Goal: Task Accomplishment & Management: Use online tool/utility

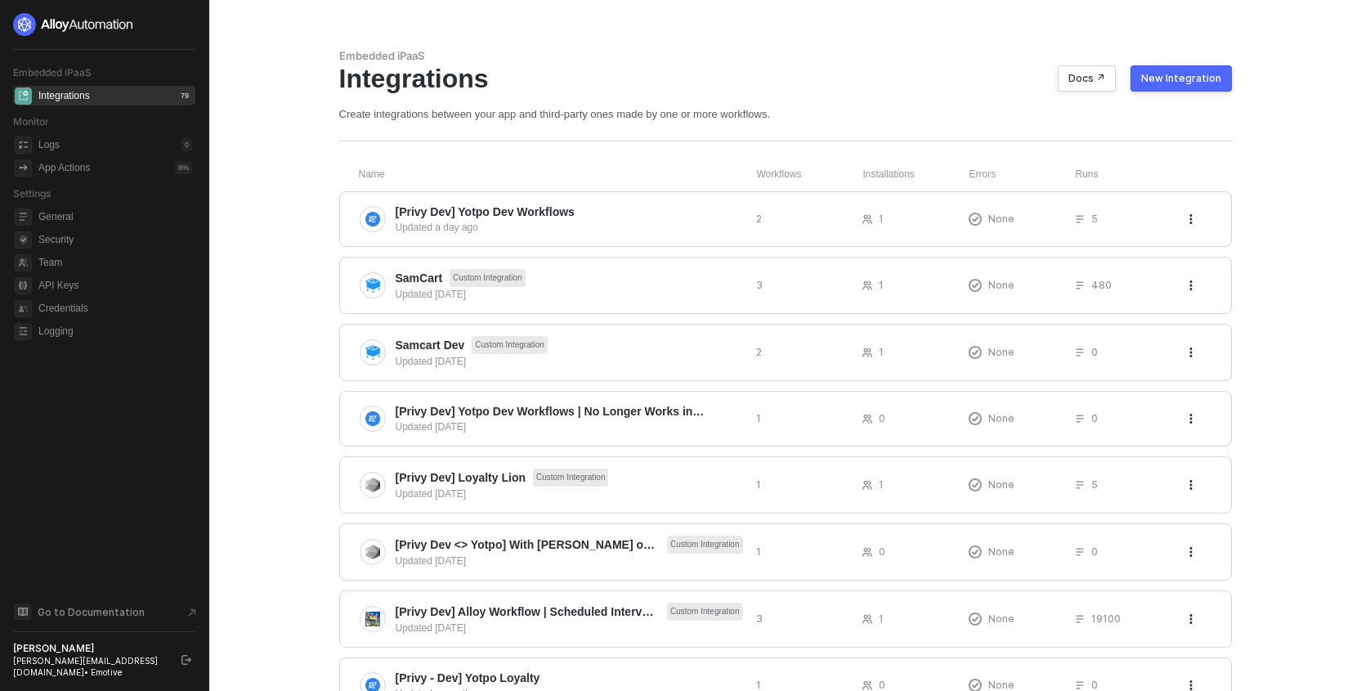
click at [59, 655] on div "[PERSON_NAME]" at bounding box center [90, 648] width 154 height 13
click at [56, 270] on span "Team" at bounding box center [115, 263] width 154 height 20
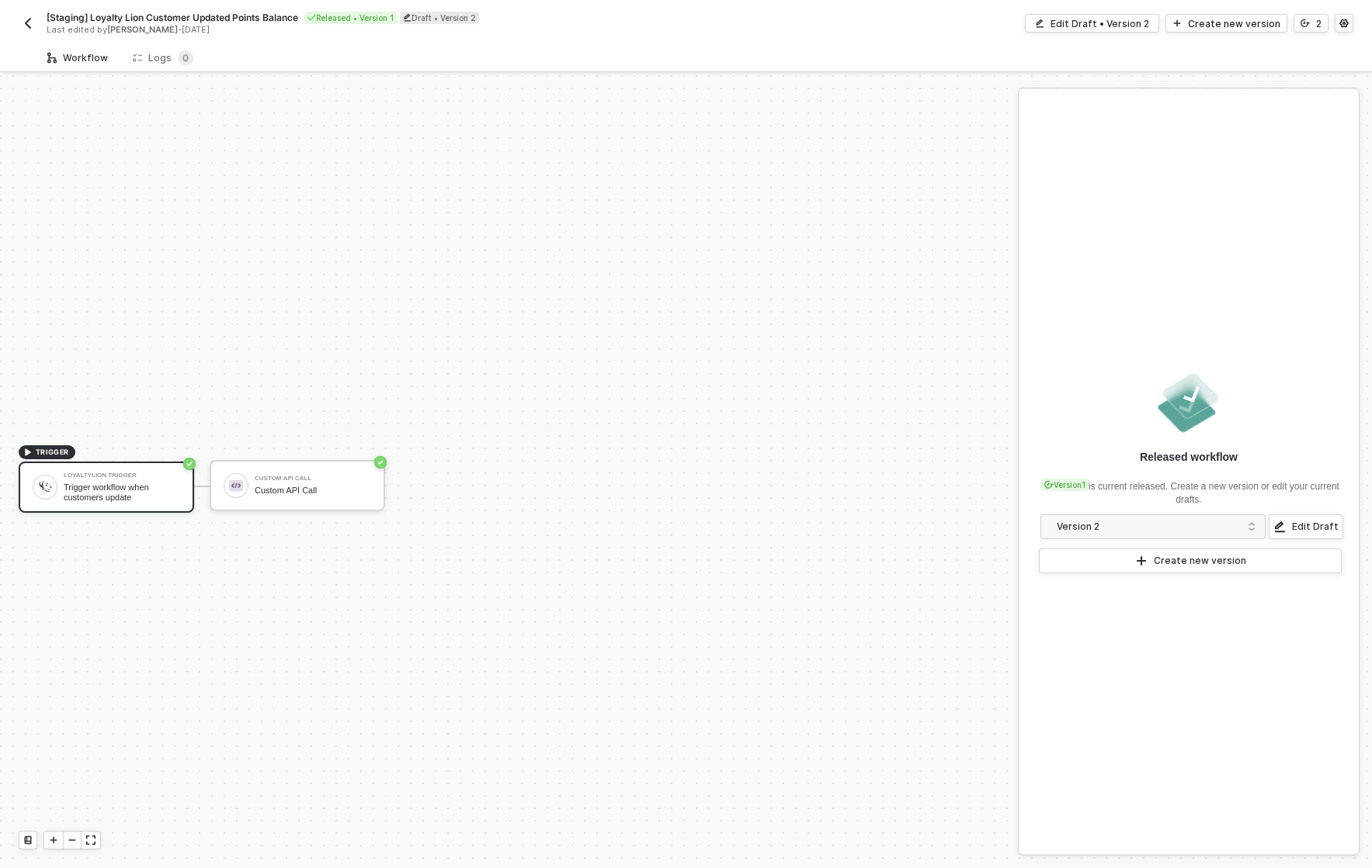
scroll to position [28, 0]
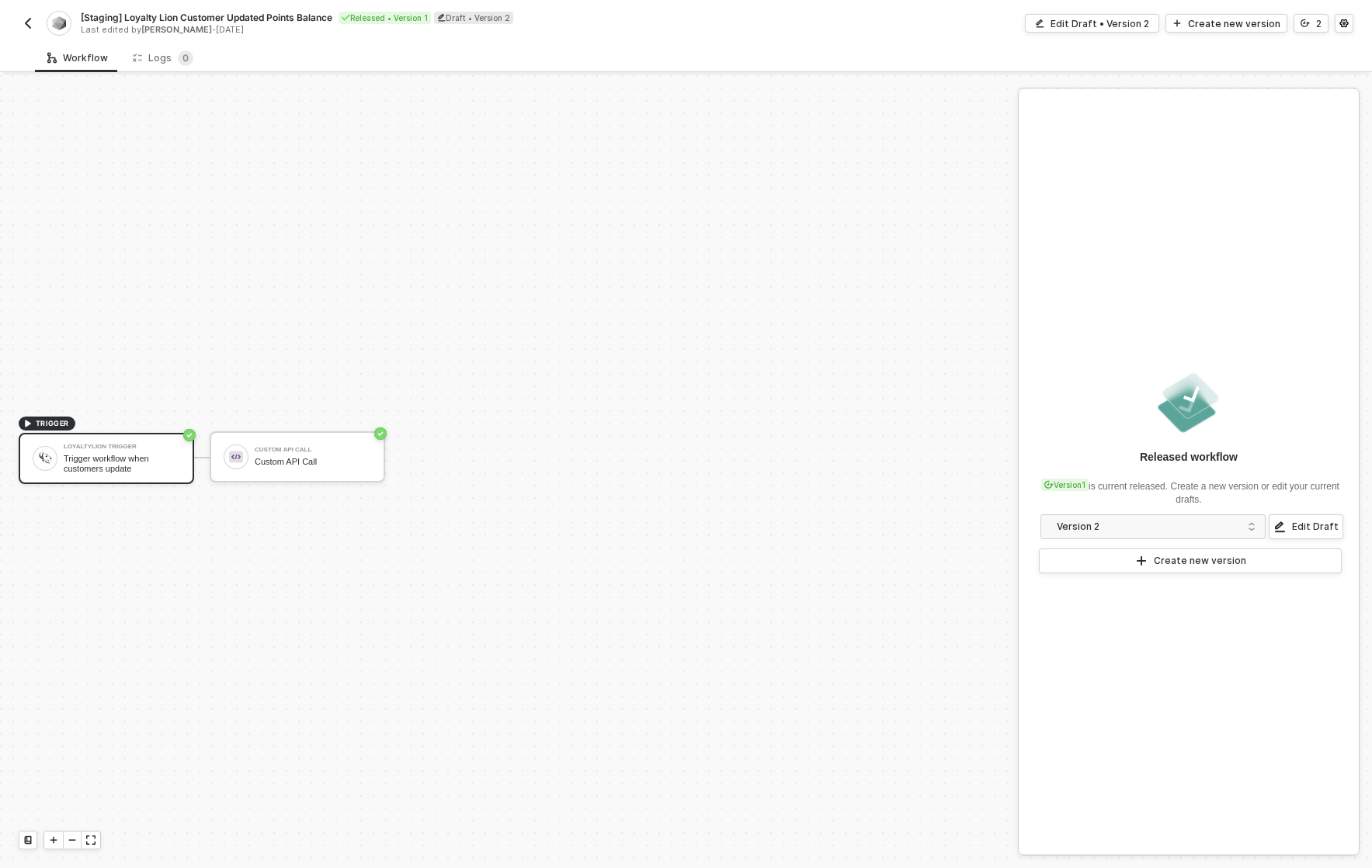
click at [28, 15] on button "button" at bounding box center [29, 24] width 19 height 19
click at [112, 455] on div "Trigger workflow when customers update" at bounding box center [122, 463] width 117 height 19
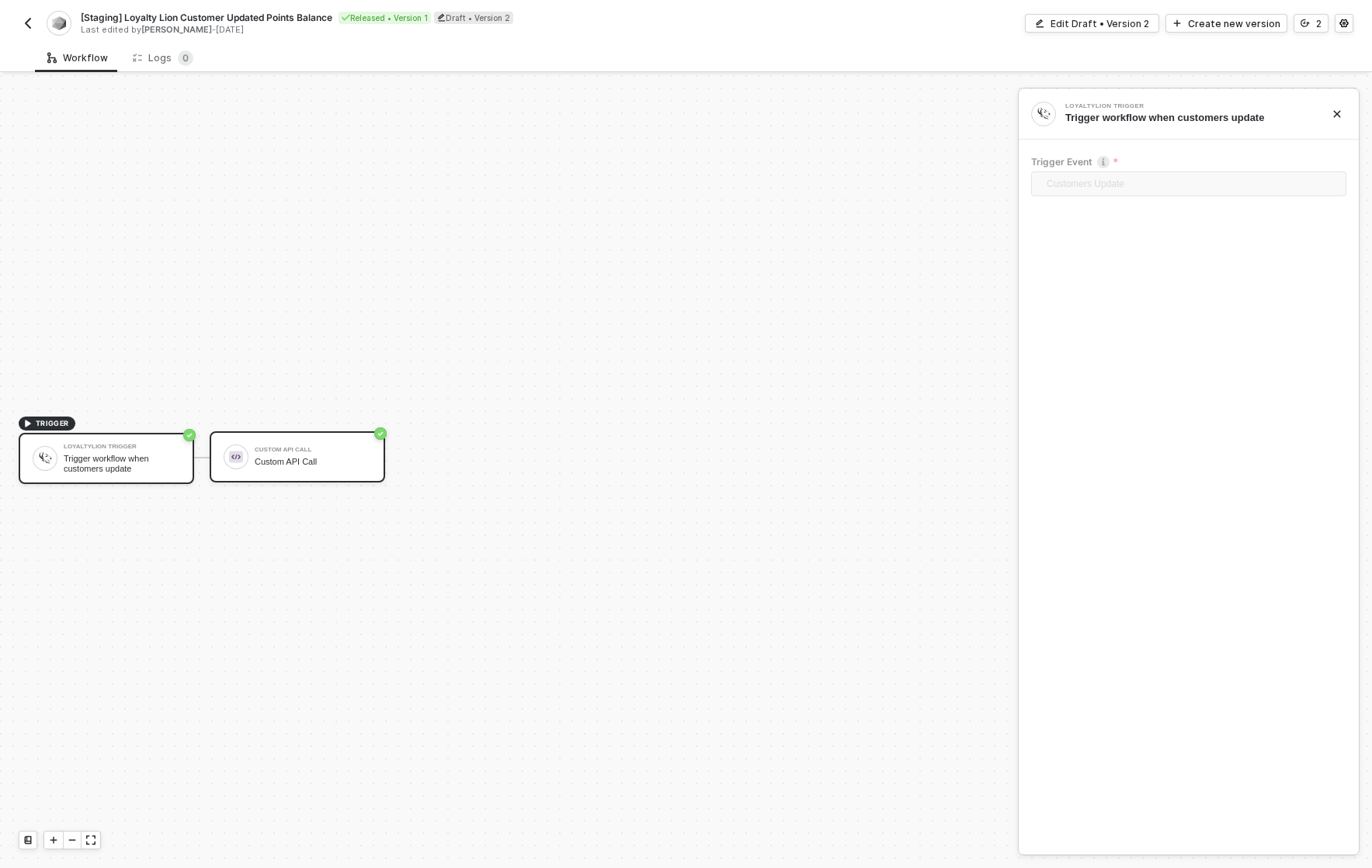
click at [290, 481] on div "Custom API Call Custom API Call" at bounding box center [297, 457] width 176 height 51
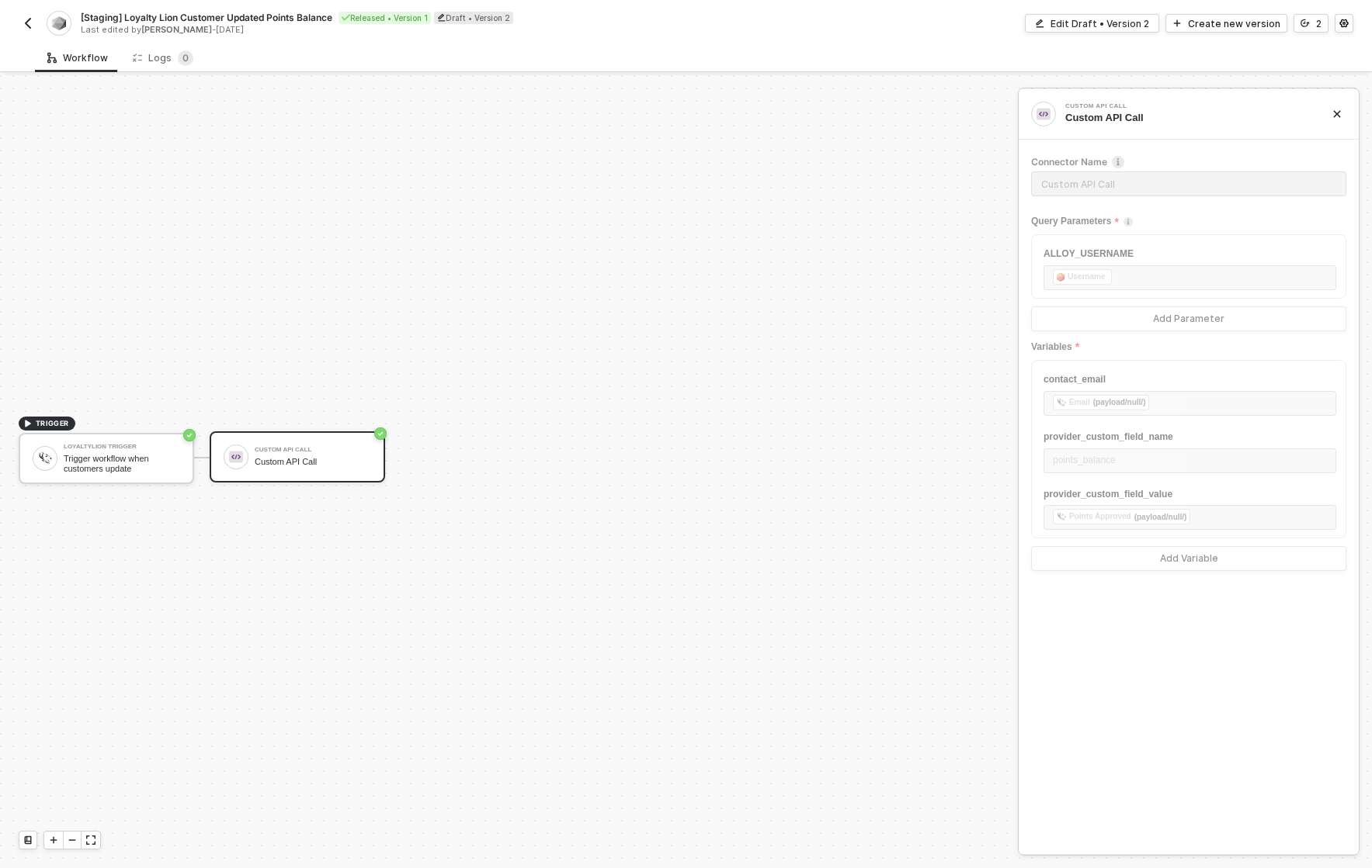
click at [270, 455] on div "Custom API Call Custom API Call" at bounding box center [313, 457] width 117 height 29
click at [1095, 24] on div "Edit Draft • Version 2" at bounding box center [1100, 24] width 99 height 13
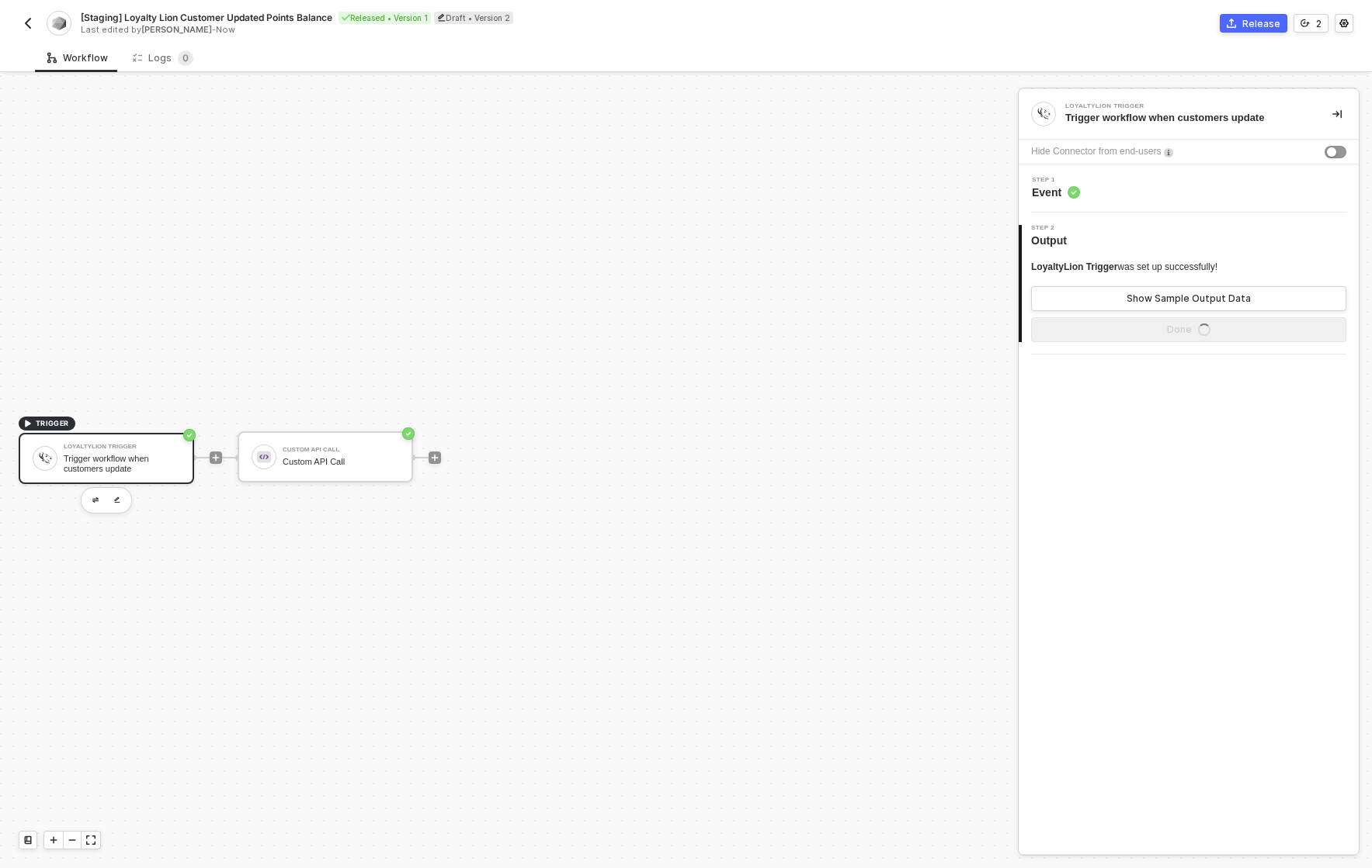
click at [70, 471] on div "Trigger workflow when customers update" at bounding box center [122, 463] width 117 height 19
click at [115, 503] on img "button" at bounding box center [117, 500] width 7 height 7
click at [105, 504] on div at bounding box center [106, 500] width 51 height 27
click at [93, 503] on button "button" at bounding box center [96, 500] width 19 height 19
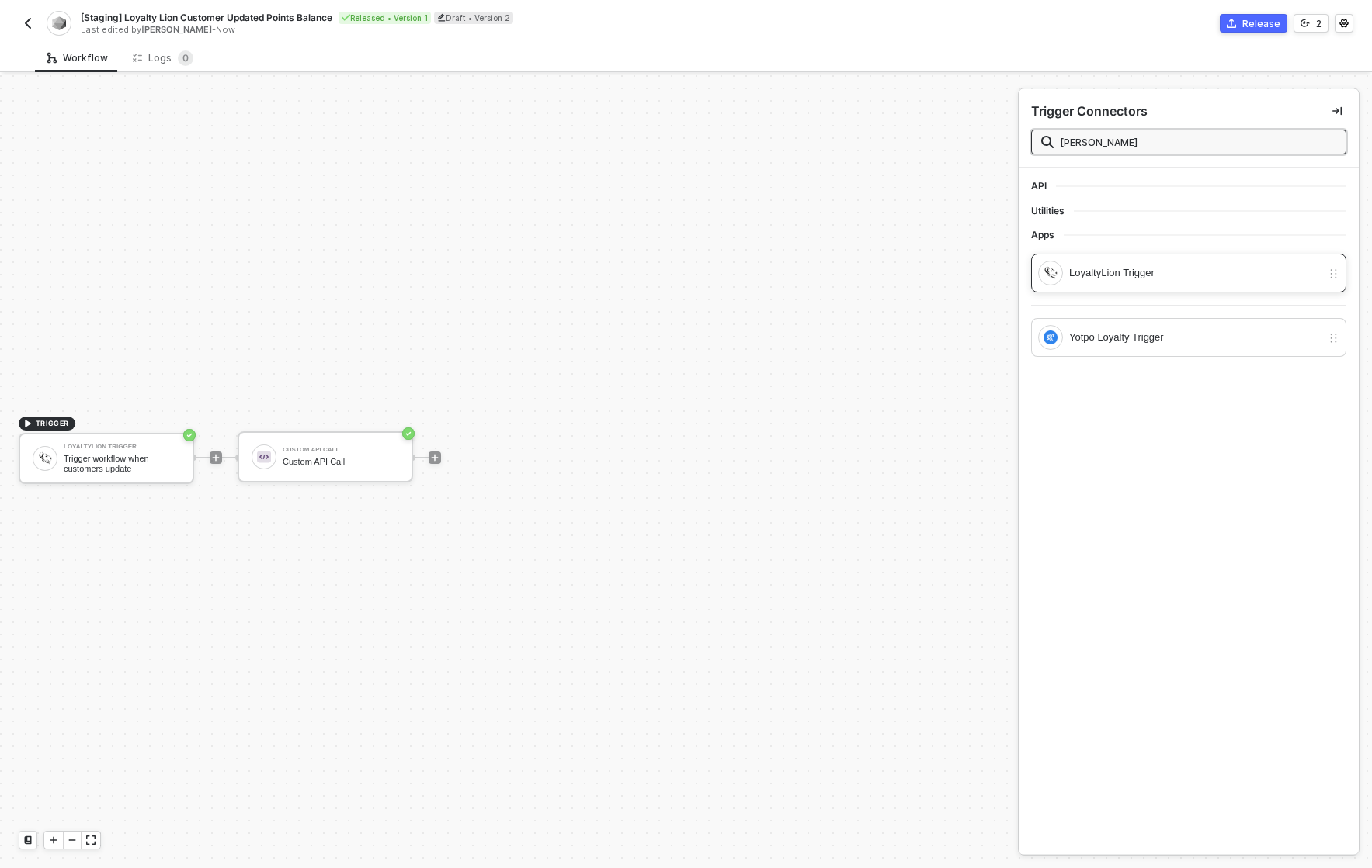
type input "[PERSON_NAME]"
click at [1190, 278] on div "LoyaltyLion Trigger" at bounding box center [1195, 274] width 253 height 17
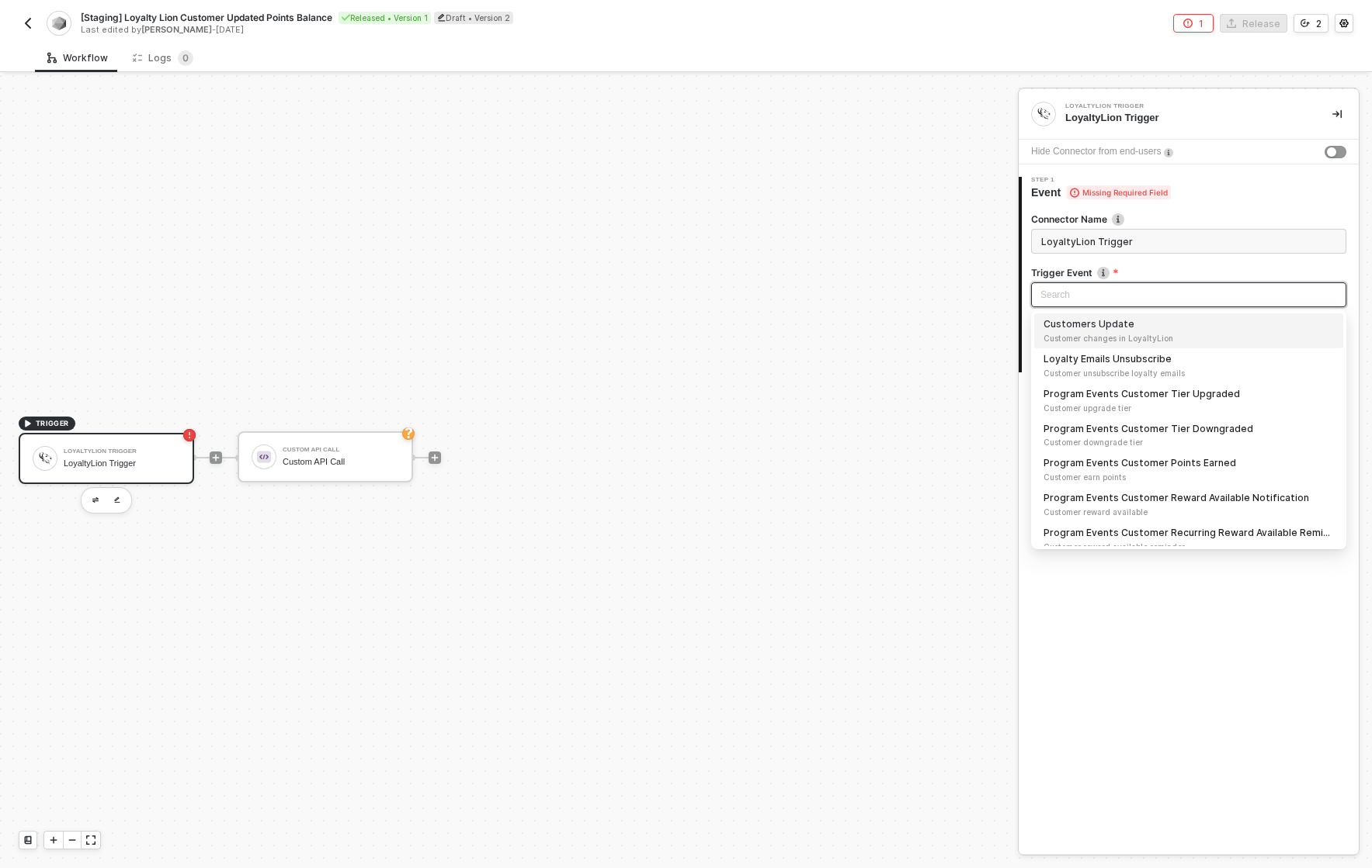
click at [1121, 290] on input "search" at bounding box center [1189, 294] width 296 height 24
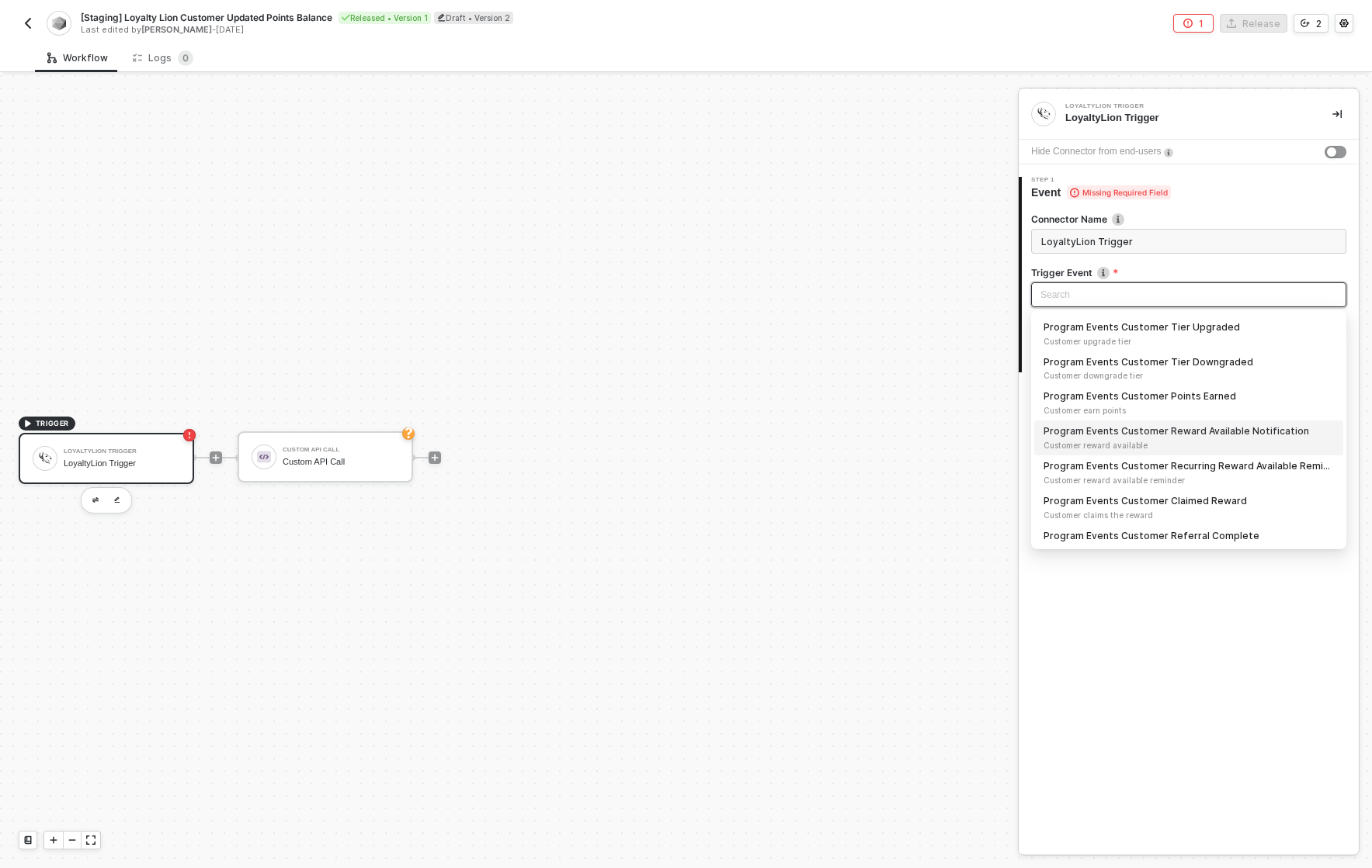
scroll to position [43, 0]
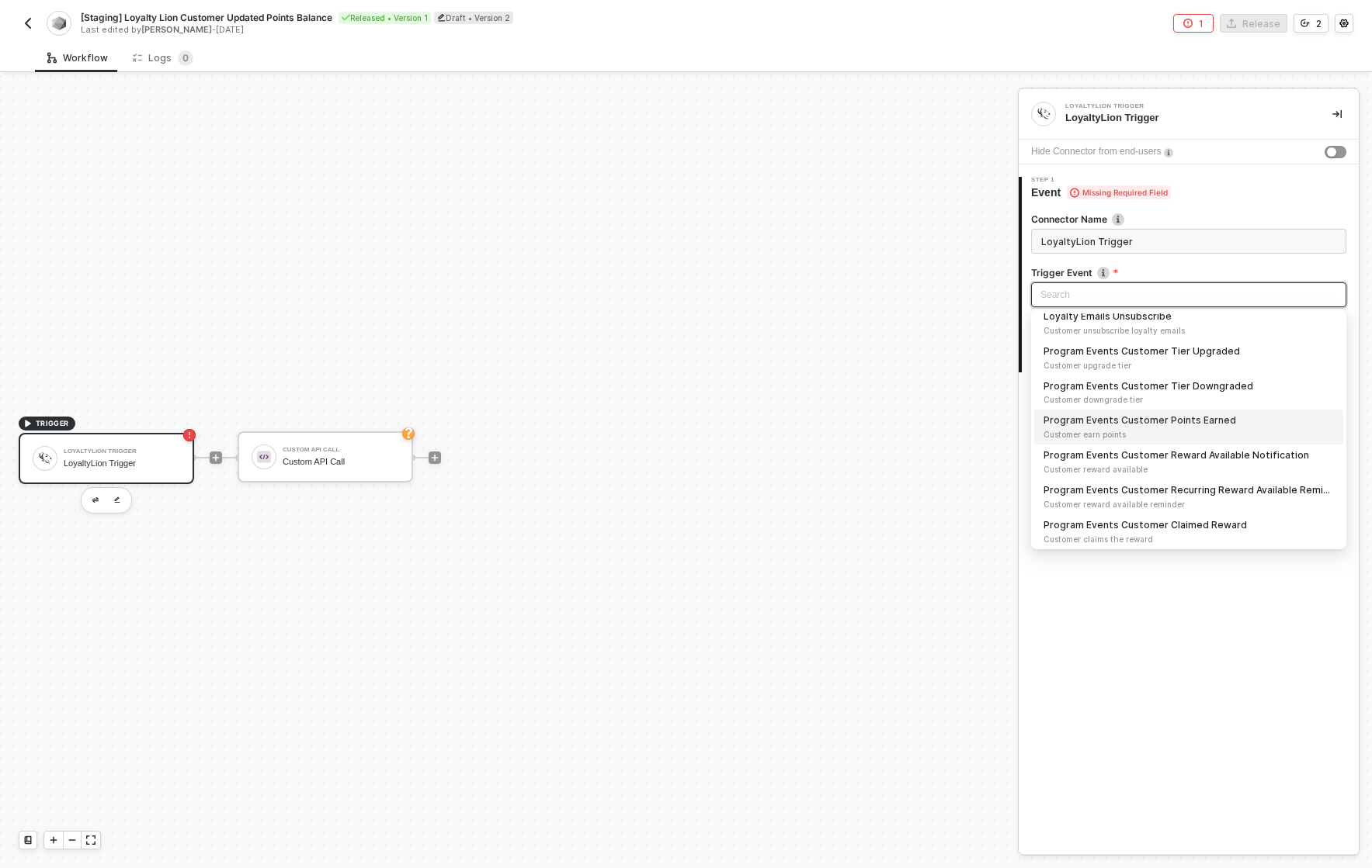
click at [1214, 431] on span "Customer earn points" at bounding box center [1189, 434] width 291 height 12
type input "Trigger workflow when program events customer points earned"
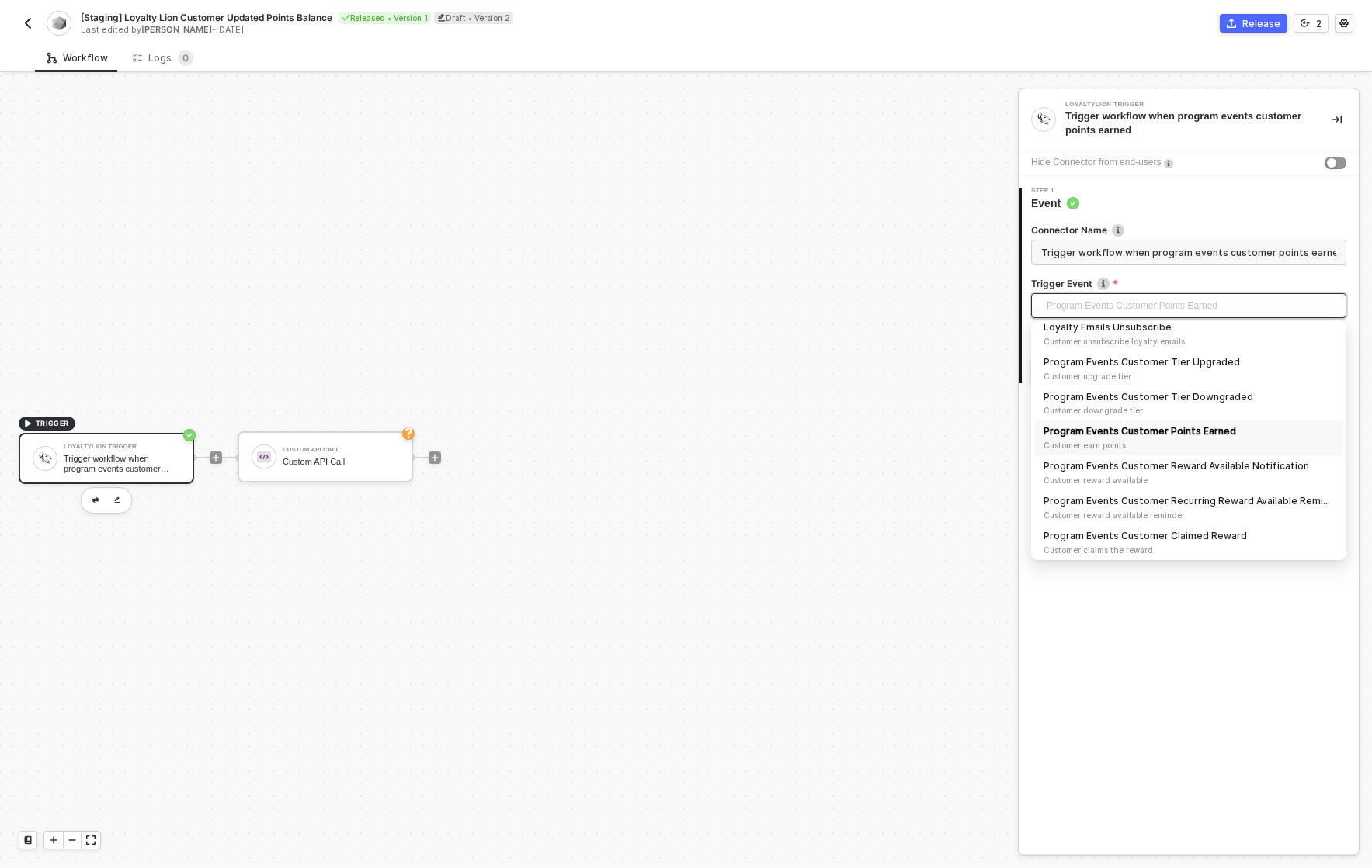
drag, startPoint x: 1267, startPoint y: 304, endPoint x: 987, endPoint y: 315, distance: 280.2
click at [987, 315] on div "TRIGGER LoyaltyLion Trigger Trigger workflow when program events customer point…" at bounding box center [686, 471] width 1372 height 793
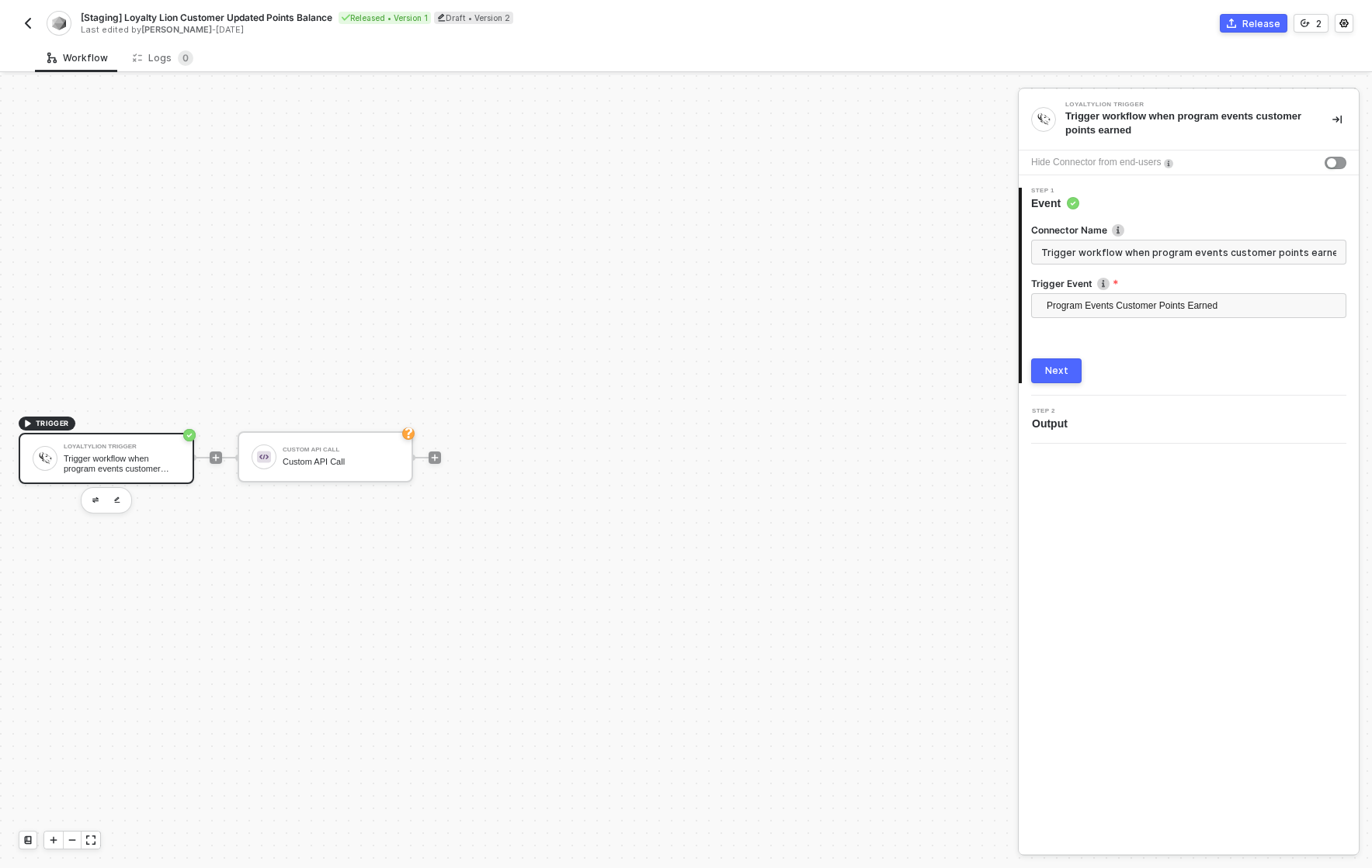
click at [937, 394] on div "TRIGGER LoyaltyLion Trigger Trigger workflow when program events customer point…" at bounding box center [505, 457] width 1010 height 821
click at [1053, 428] on span "Output" at bounding box center [1053, 424] width 42 height 15
click at [1044, 367] on button "Next" at bounding box center [1056, 371] width 50 height 25
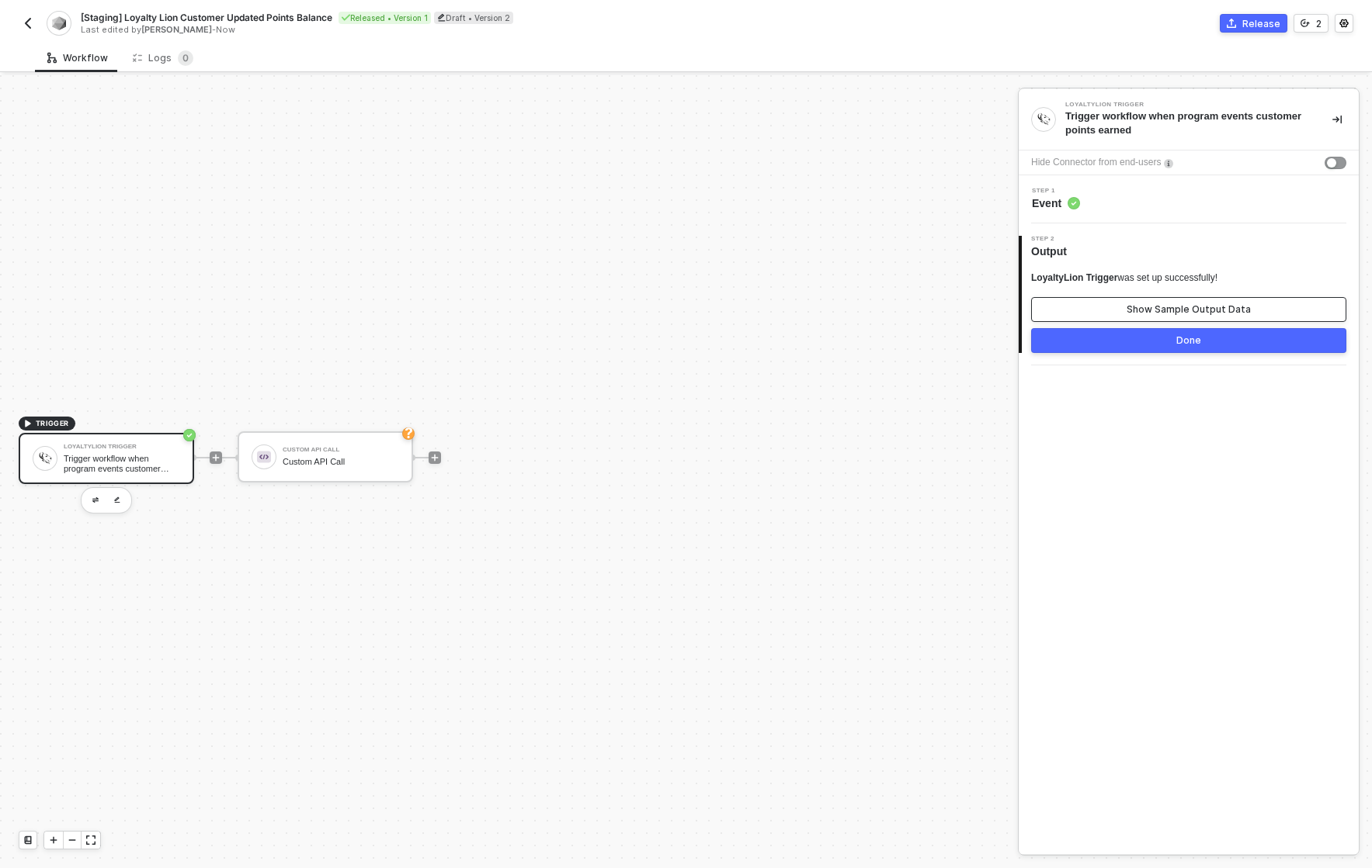
click at [1208, 310] on div "Show Sample Output Data" at bounding box center [1189, 310] width 124 height 12
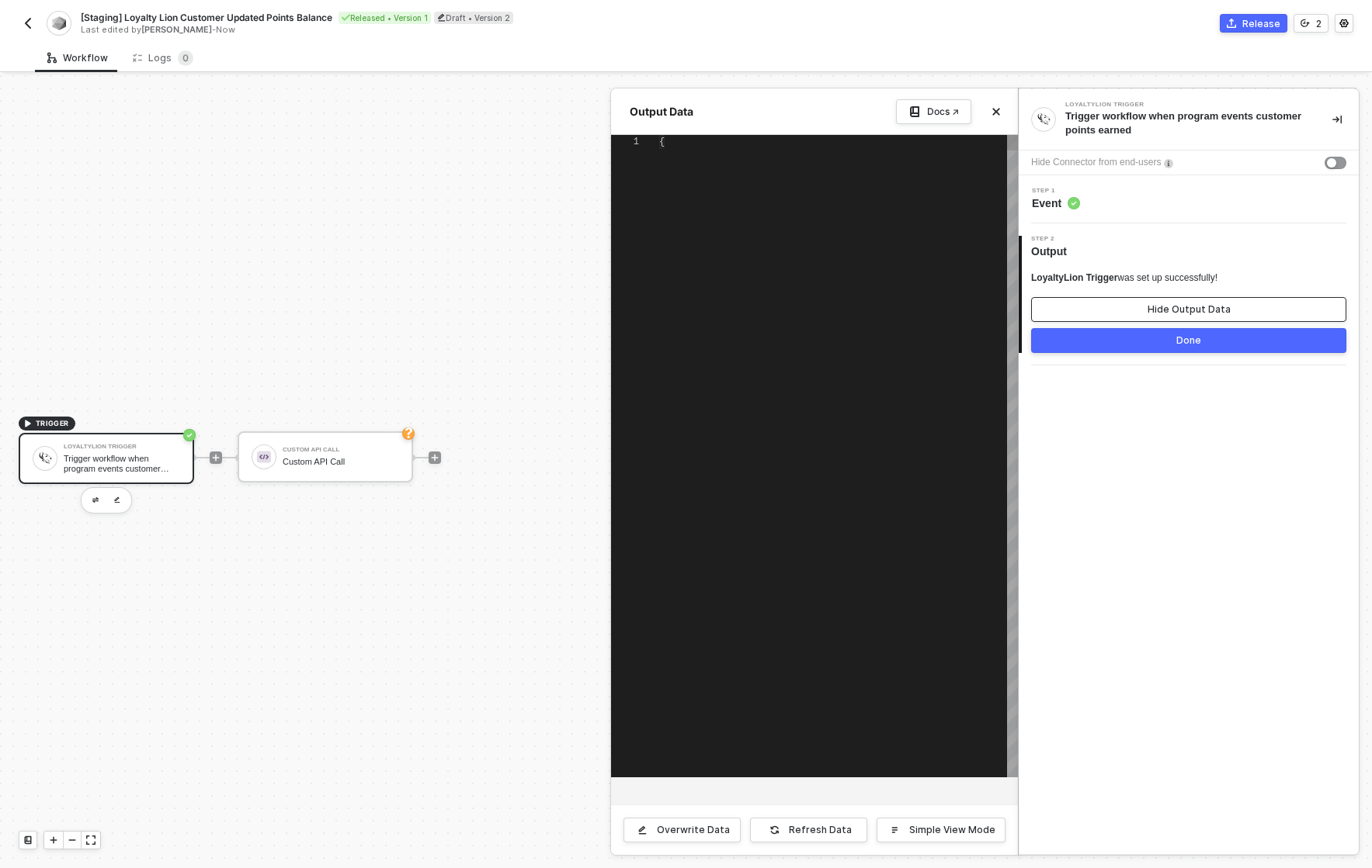
scroll to position [140, 0]
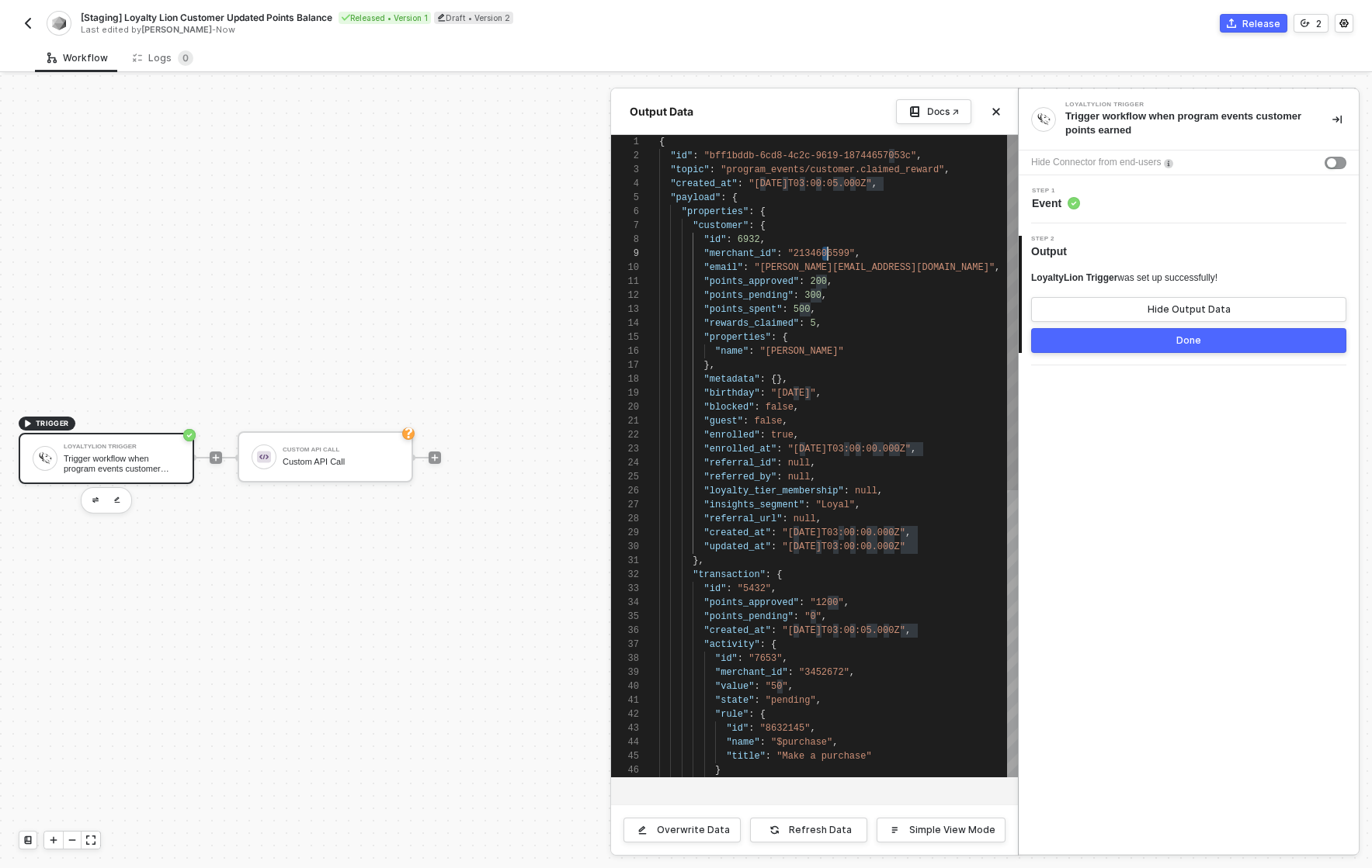
drag, startPoint x: 823, startPoint y: 256, endPoint x: 855, endPoint y: 258, distance: 32.1
type textarea ""points_approved": 200, "points_pending": 300, "points_spent": 500, "rewards_cl…"
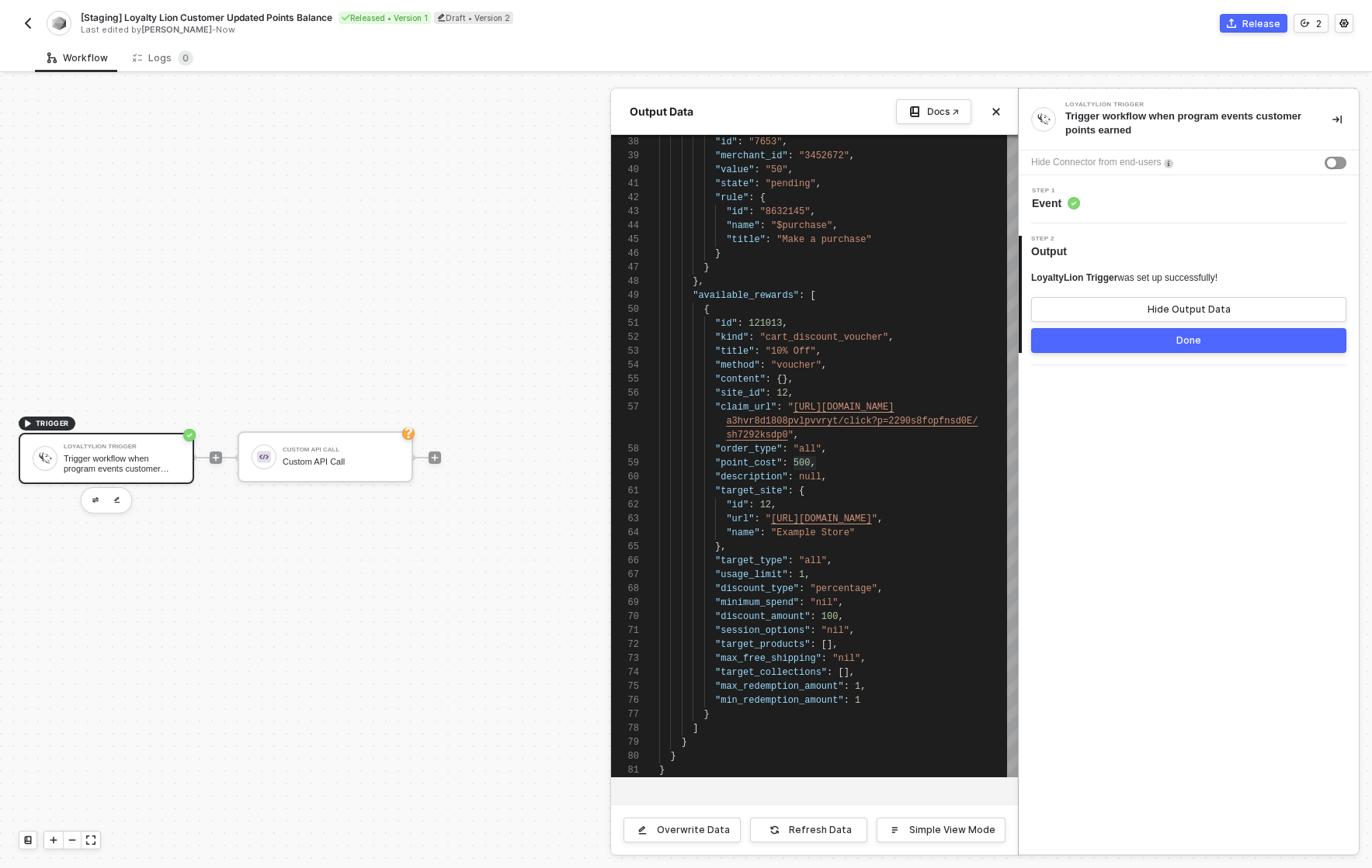
click at [373, 265] on div at bounding box center [686, 471] width 1372 height 793
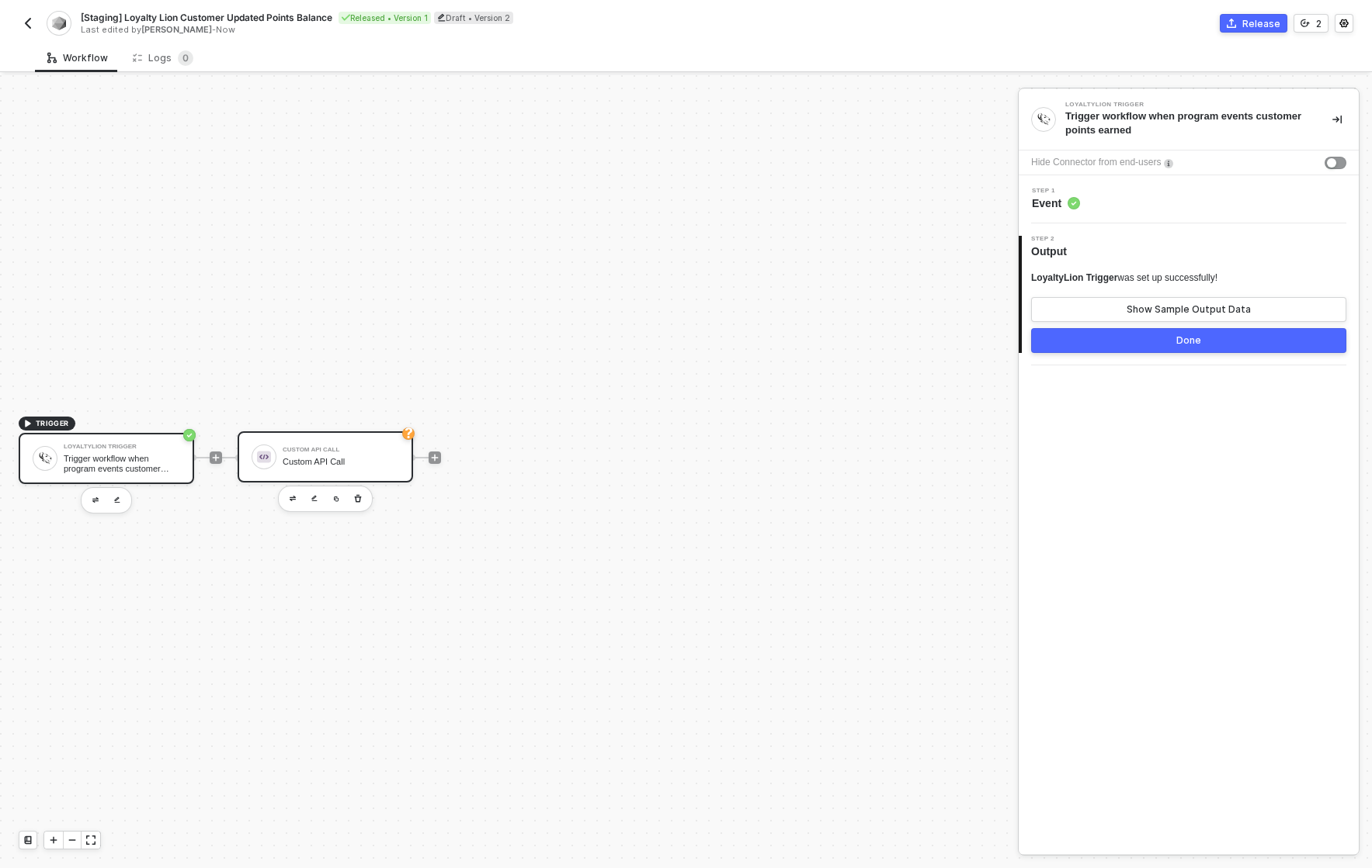
click at [301, 463] on div "Custom API Call" at bounding box center [340, 462] width 117 height 10
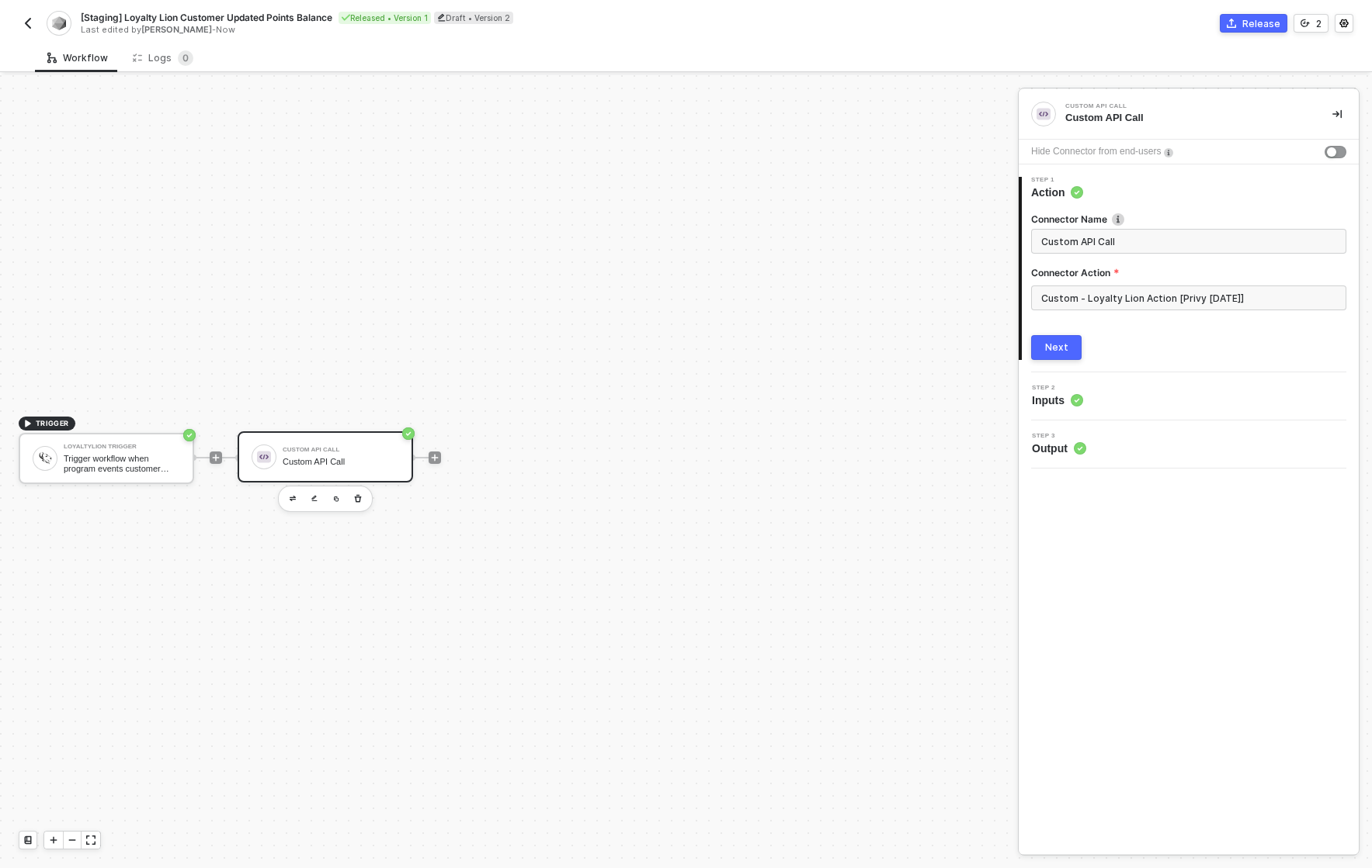
click at [1028, 354] on div "Connector Name Custom API Call Connector Action Custom - Loyalty Lion Action [P…" at bounding box center [1190, 280] width 337 height 160
click at [1052, 346] on div "Next" at bounding box center [1057, 348] width 24 height 12
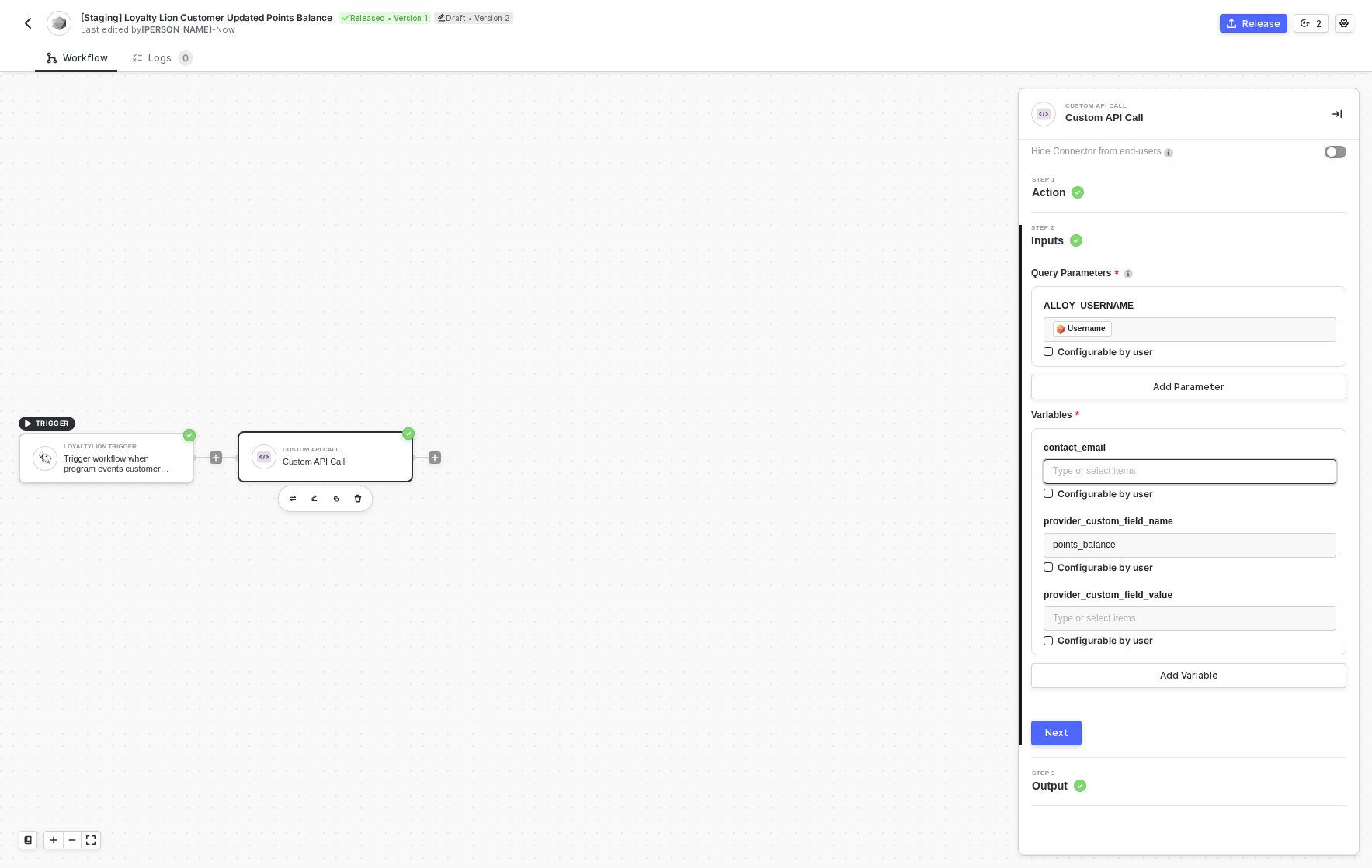
click at [1115, 474] on div "Type or select items ﻿" at bounding box center [1190, 472] width 274 height 15
drag, startPoint x: 682, startPoint y: 585, endPoint x: 979, endPoint y: 589, distance: 297.0
click at [1179, 677] on div "Add Variable" at bounding box center [1189, 675] width 58 height 12
click at [1142, 443] on div "contact_email" at bounding box center [1190, 448] width 293 height 15
click at [1144, 469] on div "Type or select items ﻿" at bounding box center [1190, 472] width 274 height 15
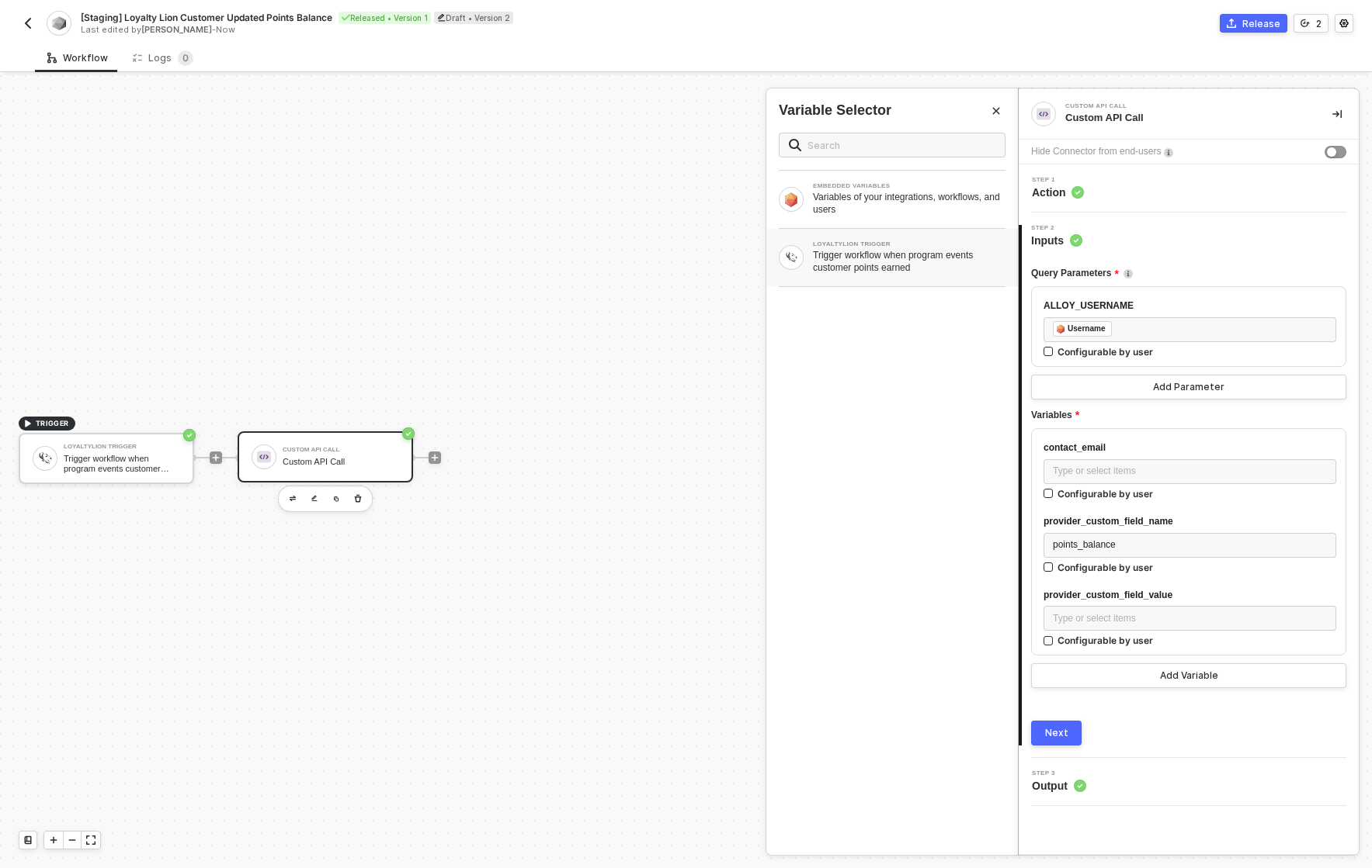
click at [895, 274] on div "LOYALTYLION TRIGGER Trigger workflow when program events customer points earned" at bounding box center [892, 257] width 252 height 57
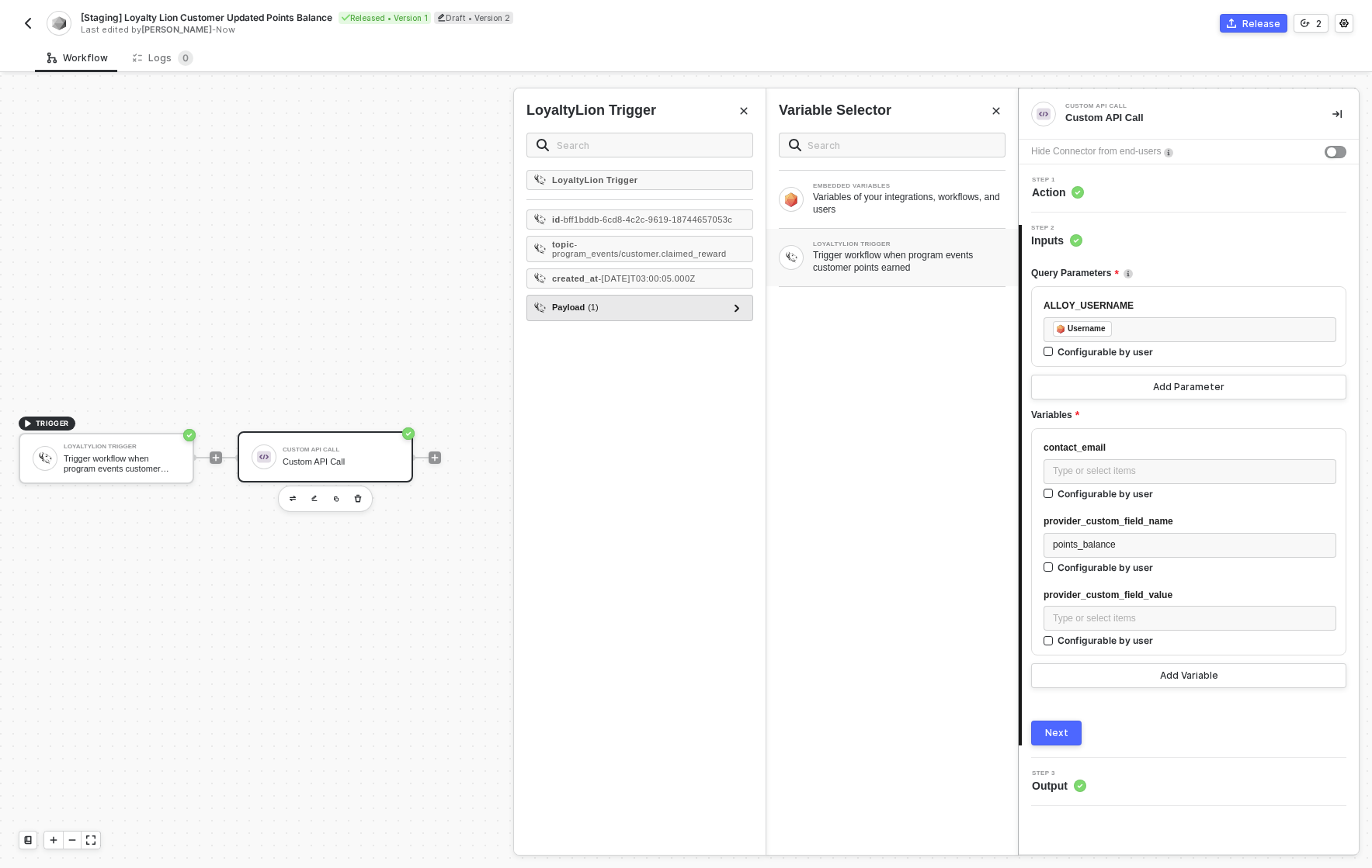
click at [673, 317] on div "Payload ( 1 )" at bounding box center [630, 309] width 194 height 19
click at [740, 315] on div at bounding box center [736, 308] width 8 height 17
click at [730, 338] on icon at bounding box center [730, 333] width 5 height 8
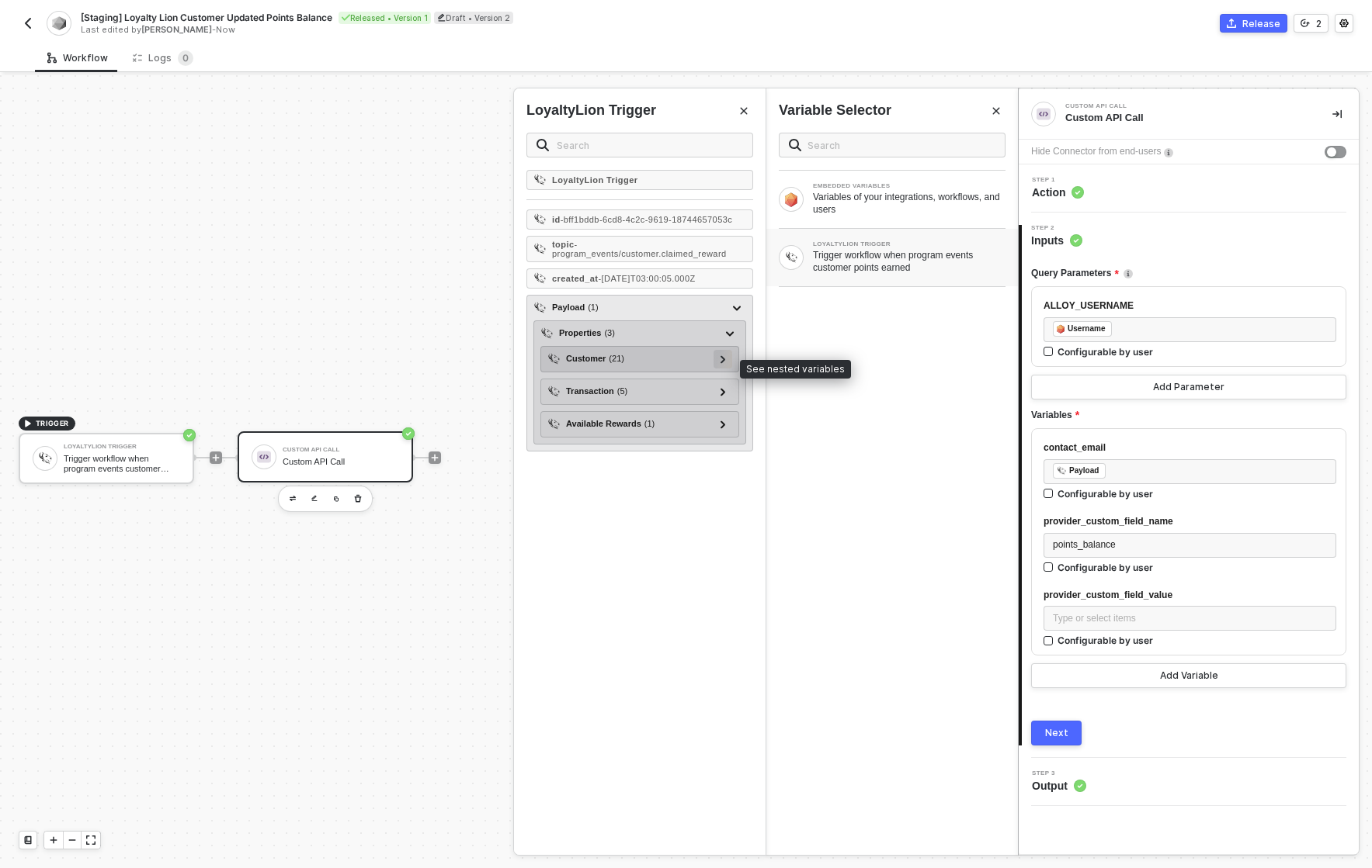
click at [728, 367] on div at bounding box center [723, 360] width 19 height 19
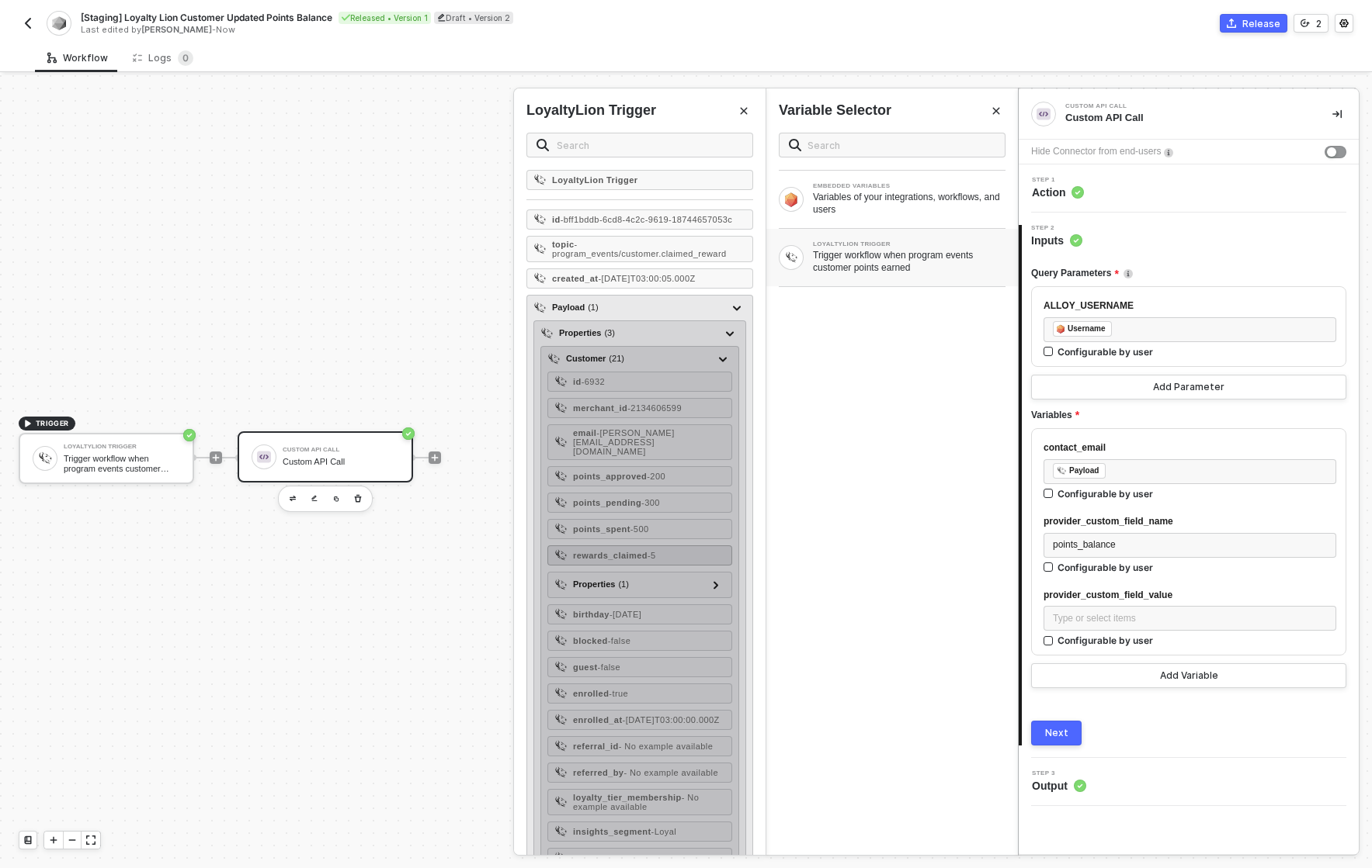
scroll to position [127, 0]
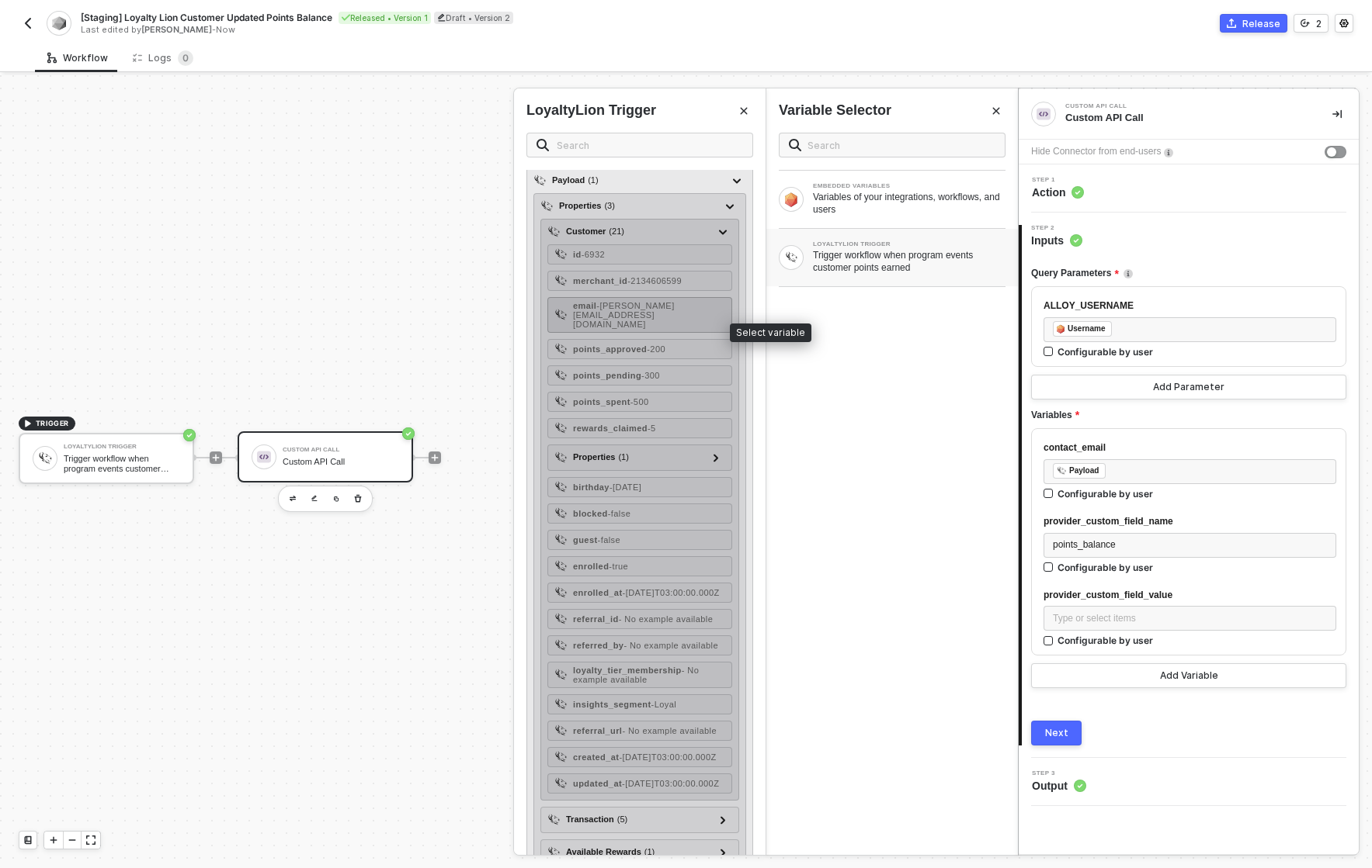
click at [611, 327] on span "- [PERSON_NAME][EMAIL_ADDRESS][DOMAIN_NAME]" at bounding box center [623, 314] width 102 height 28
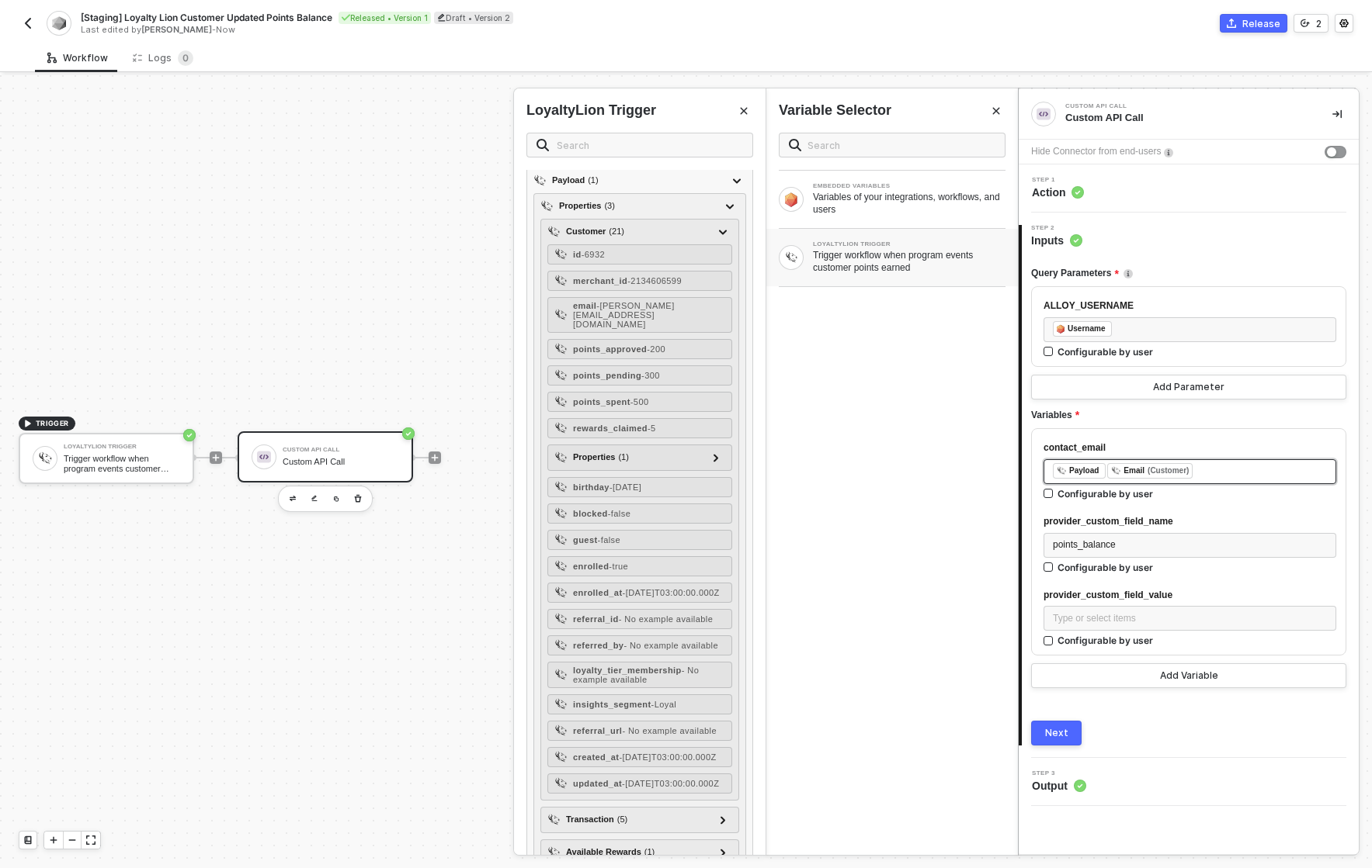
click at [1203, 474] on div "﻿ ﻿ Payload ﻿ ﻿ Email (Customer) ﻿" at bounding box center [1190, 472] width 274 height 17
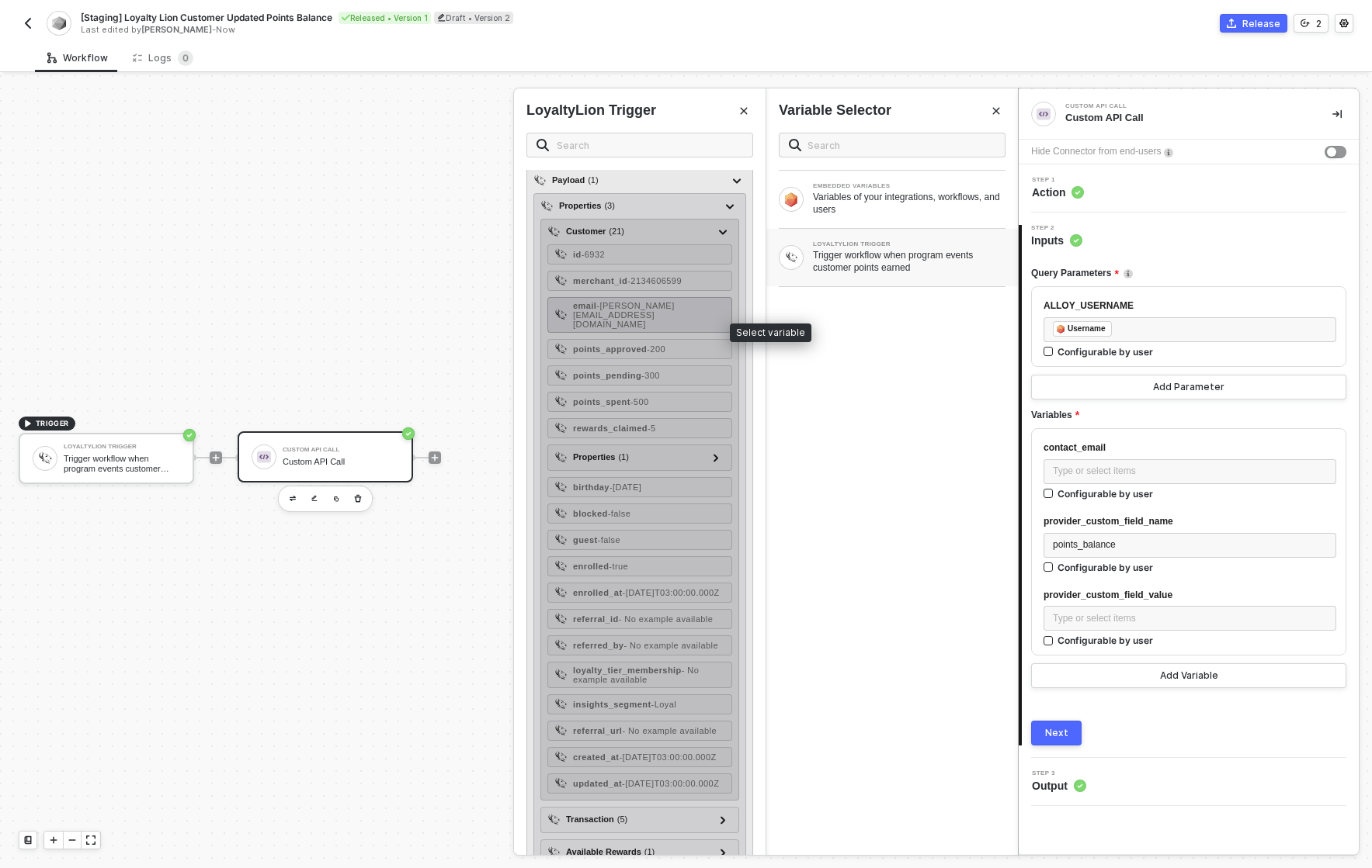
click at [612, 333] on div "email - [PERSON_NAME][EMAIL_ADDRESS][DOMAIN_NAME]" at bounding box center [639, 315] width 185 height 36
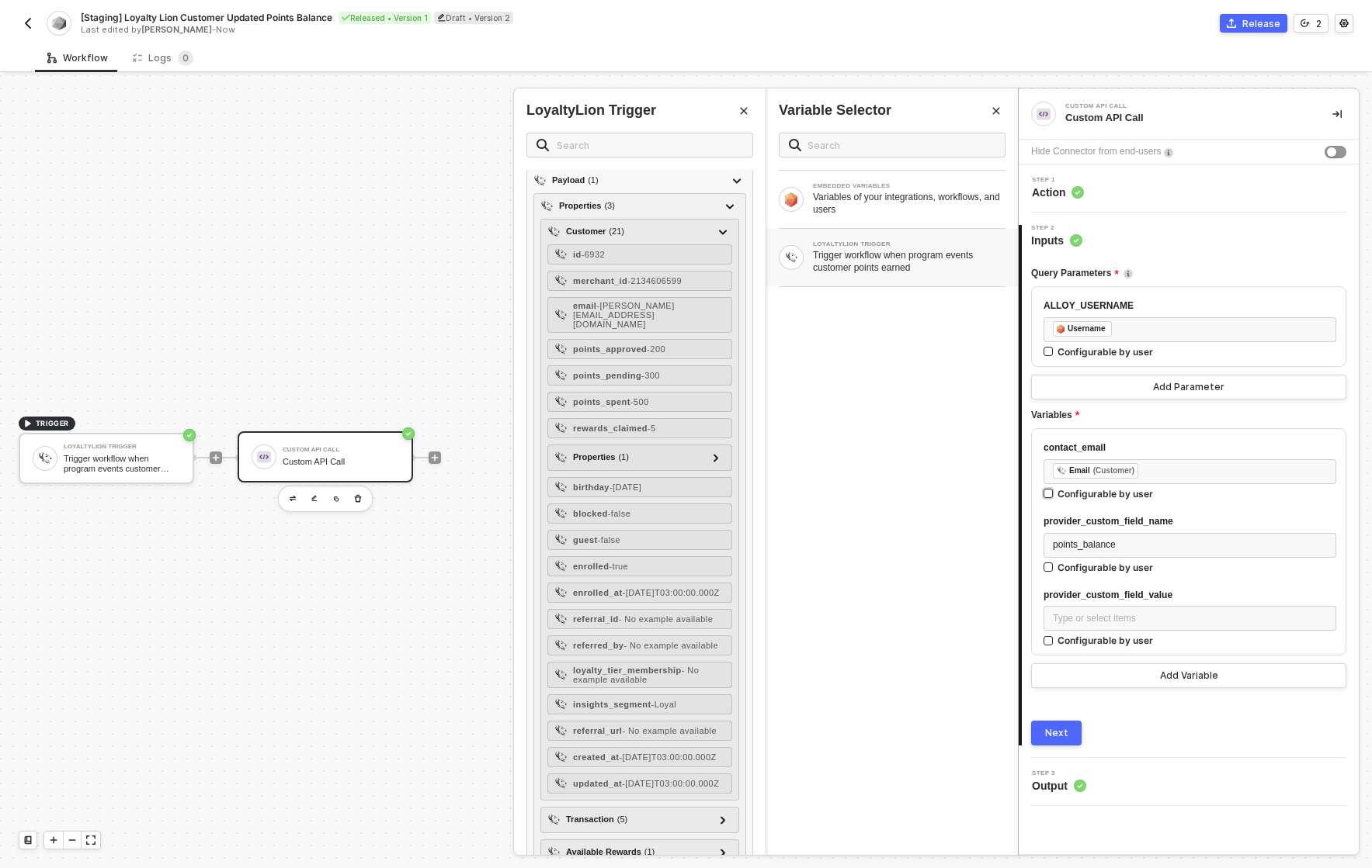
click at [1084, 492] on div "Configurable by user" at bounding box center [1105, 494] width 96 height 13
click at [1055, 492] on input "Configurable by user" at bounding box center [1048, 494] width 10 height 10
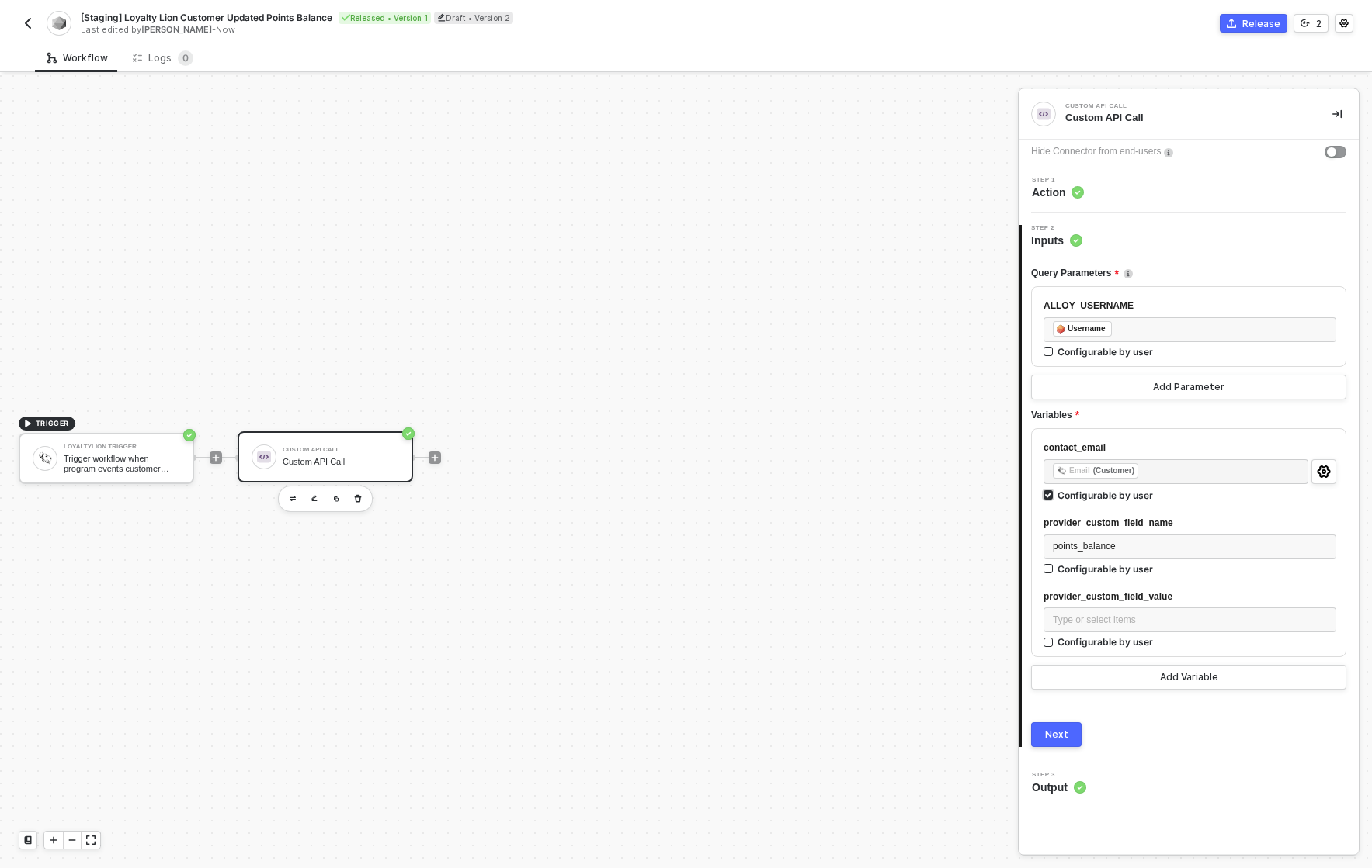
click at [1084, 494] on div "Configurable by user" at bounding box center [1105, 496] width 96 height 13
click at [1055, 494] on input "Configurable by user" at bounding box center [1048, 495] width 10 height 10
checkbox input "false"
click at [1183, 553] on div "points_balance" at bounding box center [1190, 545] width 293 height 25
click at [1153, 546] on div "points_balance" at bounding box center [1190, 545] width 274 height 15
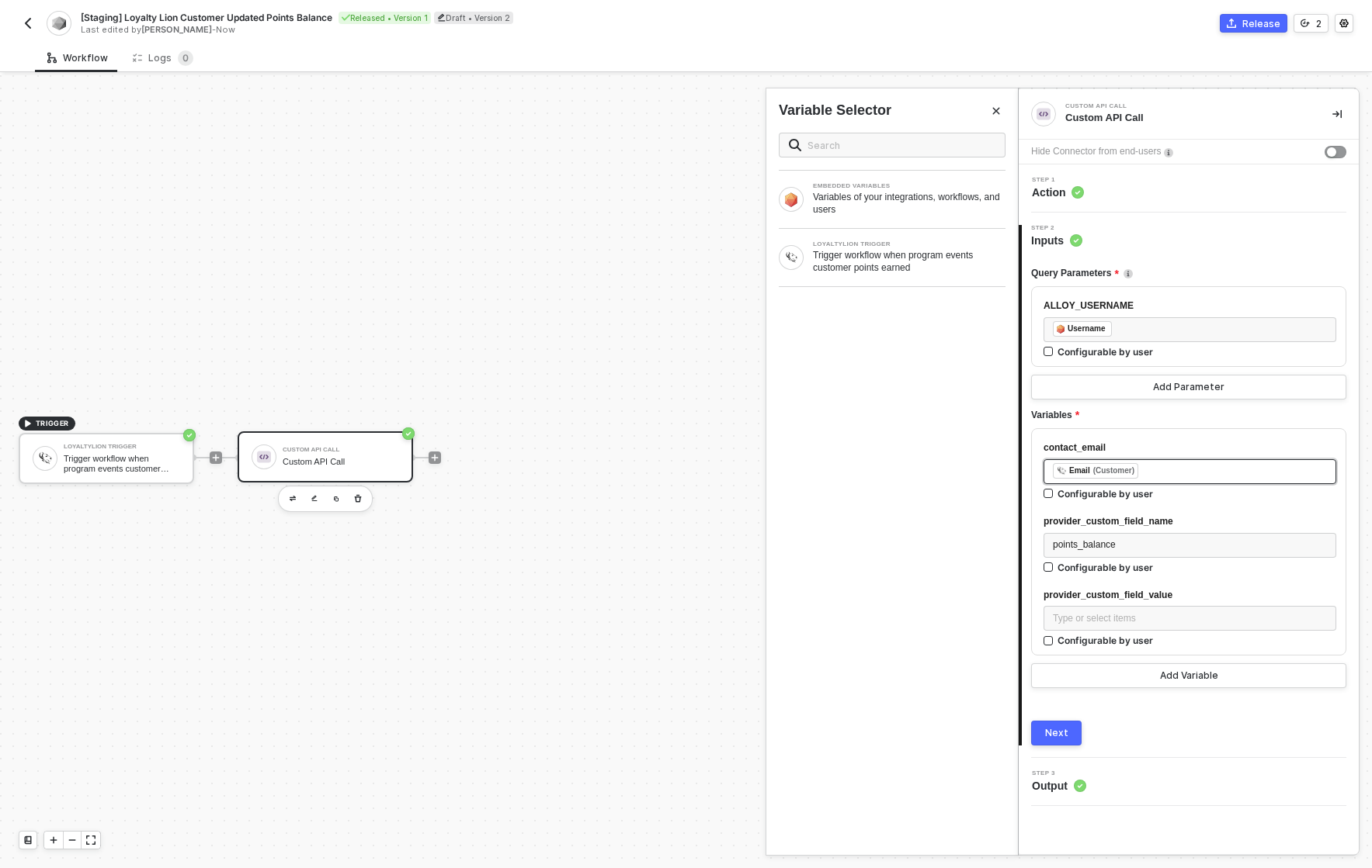
click at [1205, 472] on div "﻿ ﻿ Email (Customer) ﻿" at bounding box center [1190, 472] width 274 height 17
drag, startPoint x: 1216, startPoint y: 516, endPoint x: 1050, endPoint y: 530, distance: 166.6
click at [1050, 530] on div "provider_custom_field_name points_balance Configurable by user" at bounding box center [1190, 547] width 293 height 66
click at [1183, 472] on div "﻿ ﻿ Email (Customer) ﻿" at bounding box center [1190, 472] width 274 height 17
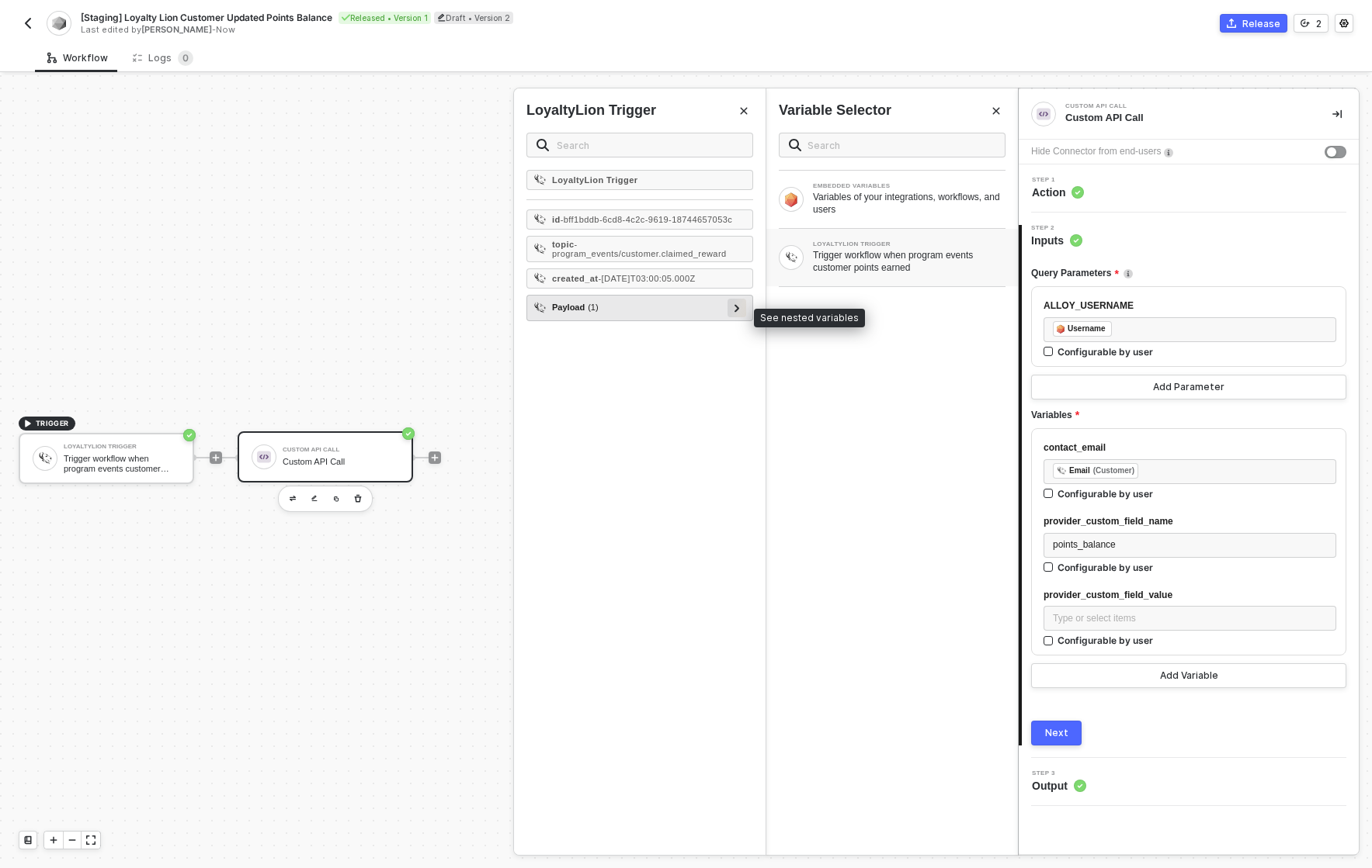
click at [740, 314] on div at bounding box center [736, 308] width 8 height 17
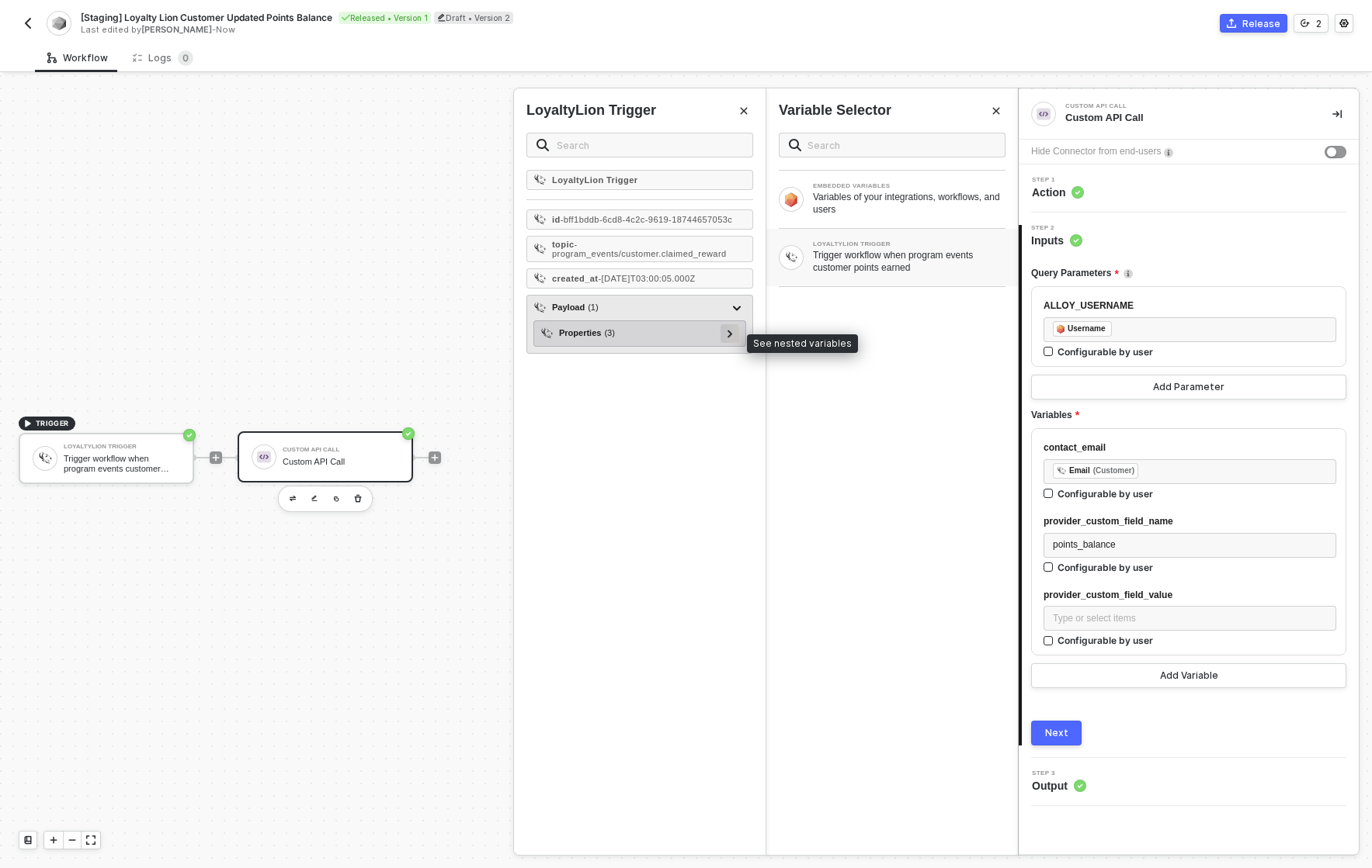
click at [734, 343] on div at bounding box center [730, 334] width 19 height 19
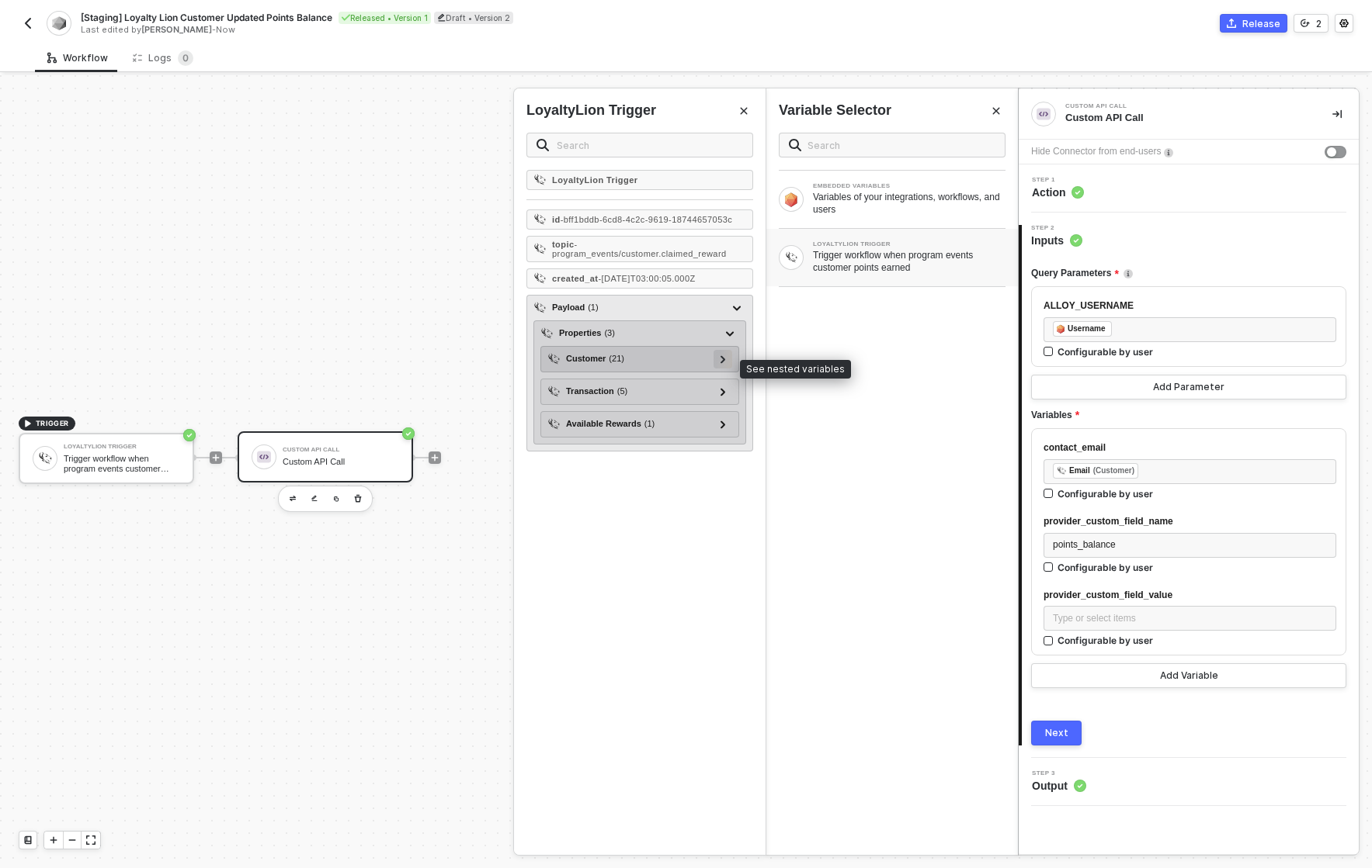
click at [721, 363] on icon at bounding box center [722, 359] width 5 height 8
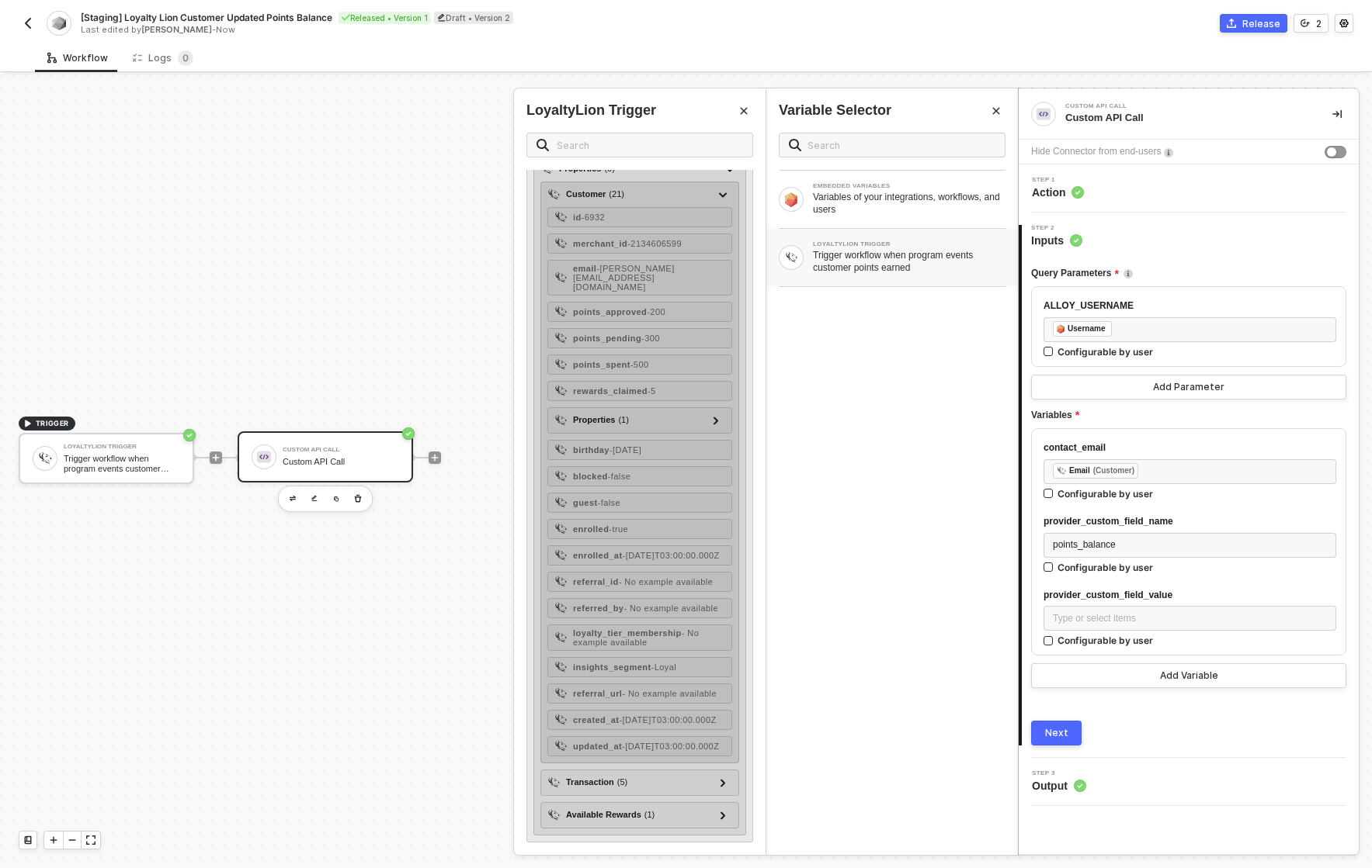
scroll to position [208, 0]
click at [710, 411] on div at bounding box center [716, 421] width 19 height 19
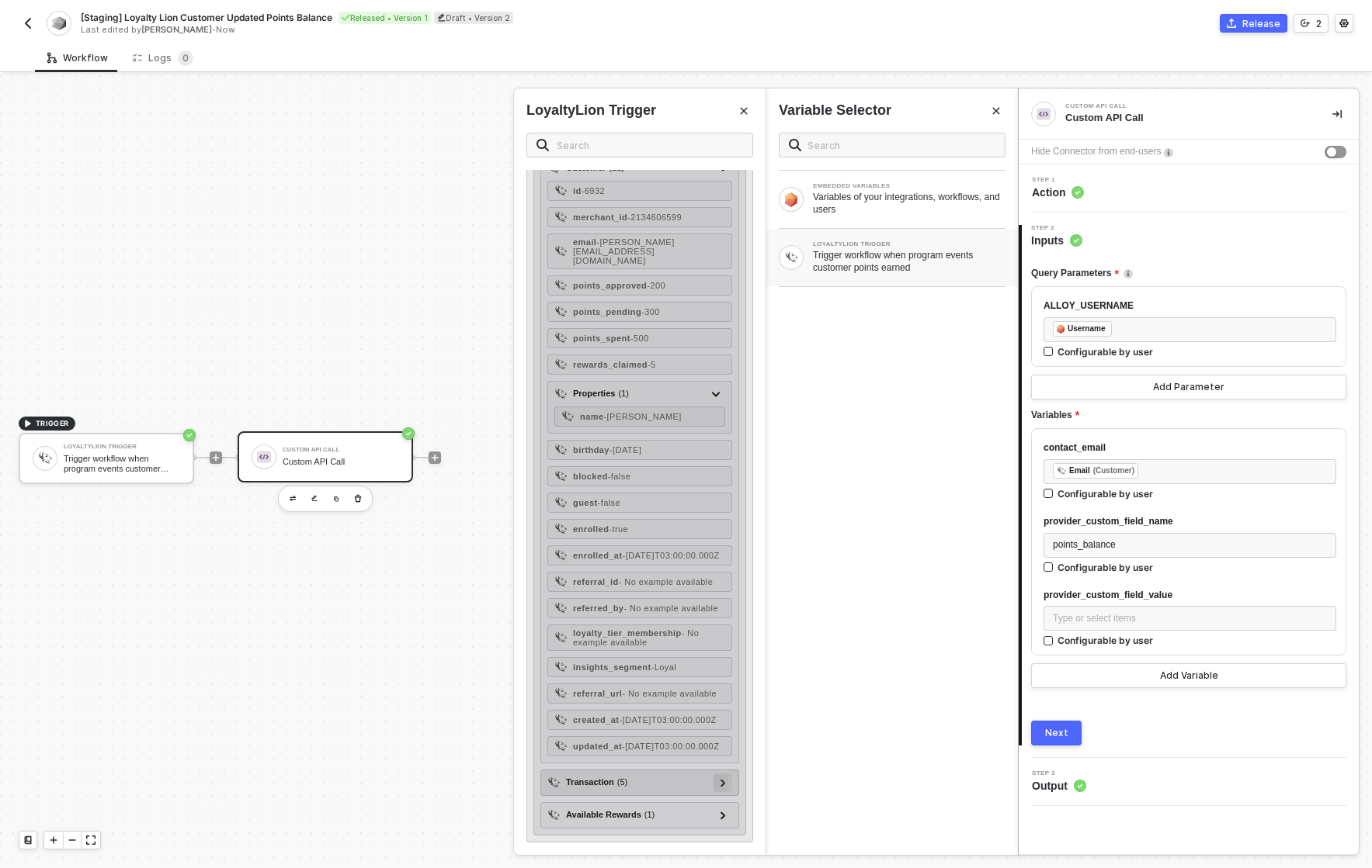
scroll to position [235, 0]
click at [720, 783] on icon at bounding box center [722, 783] width 5 height 8
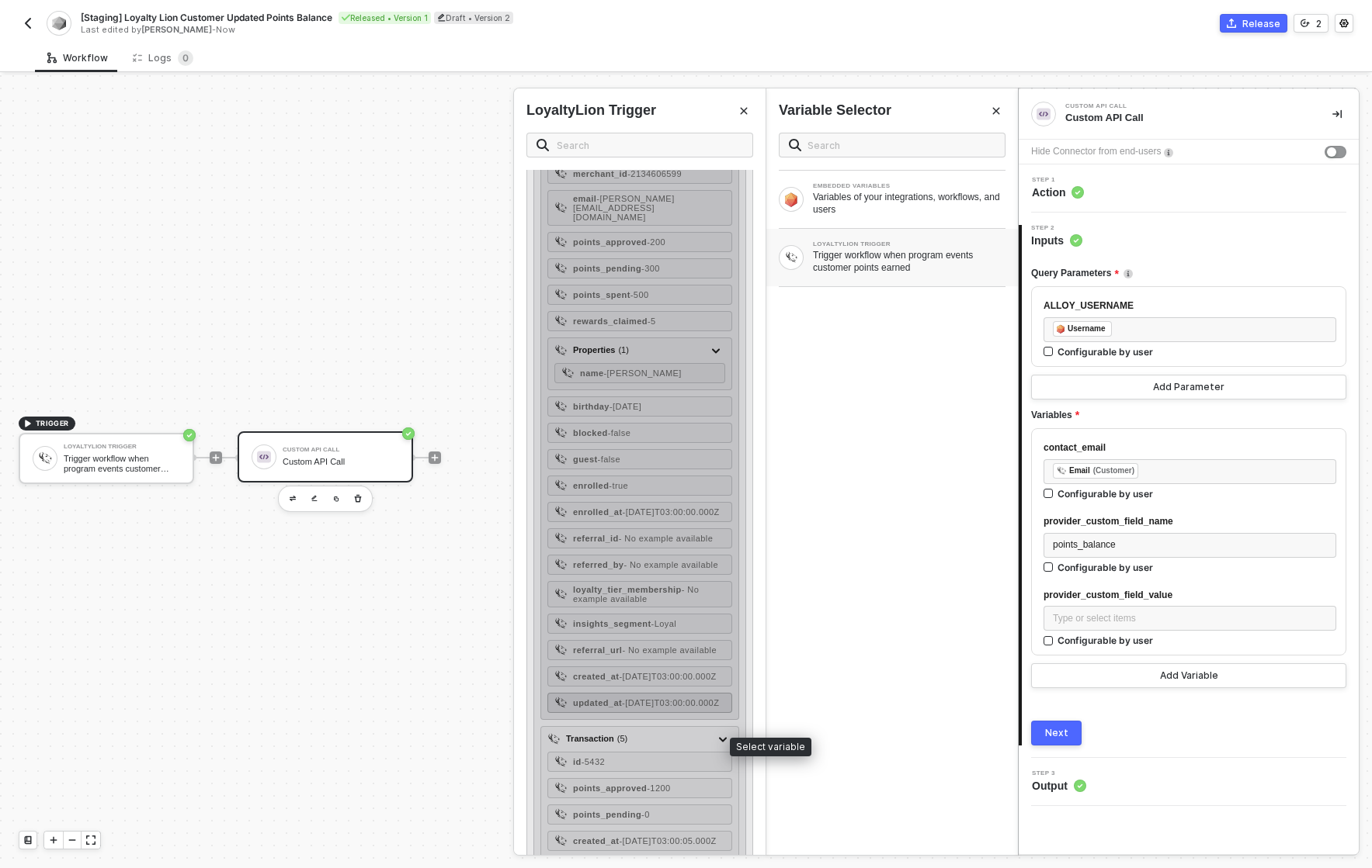
scroll to position [372, 0]
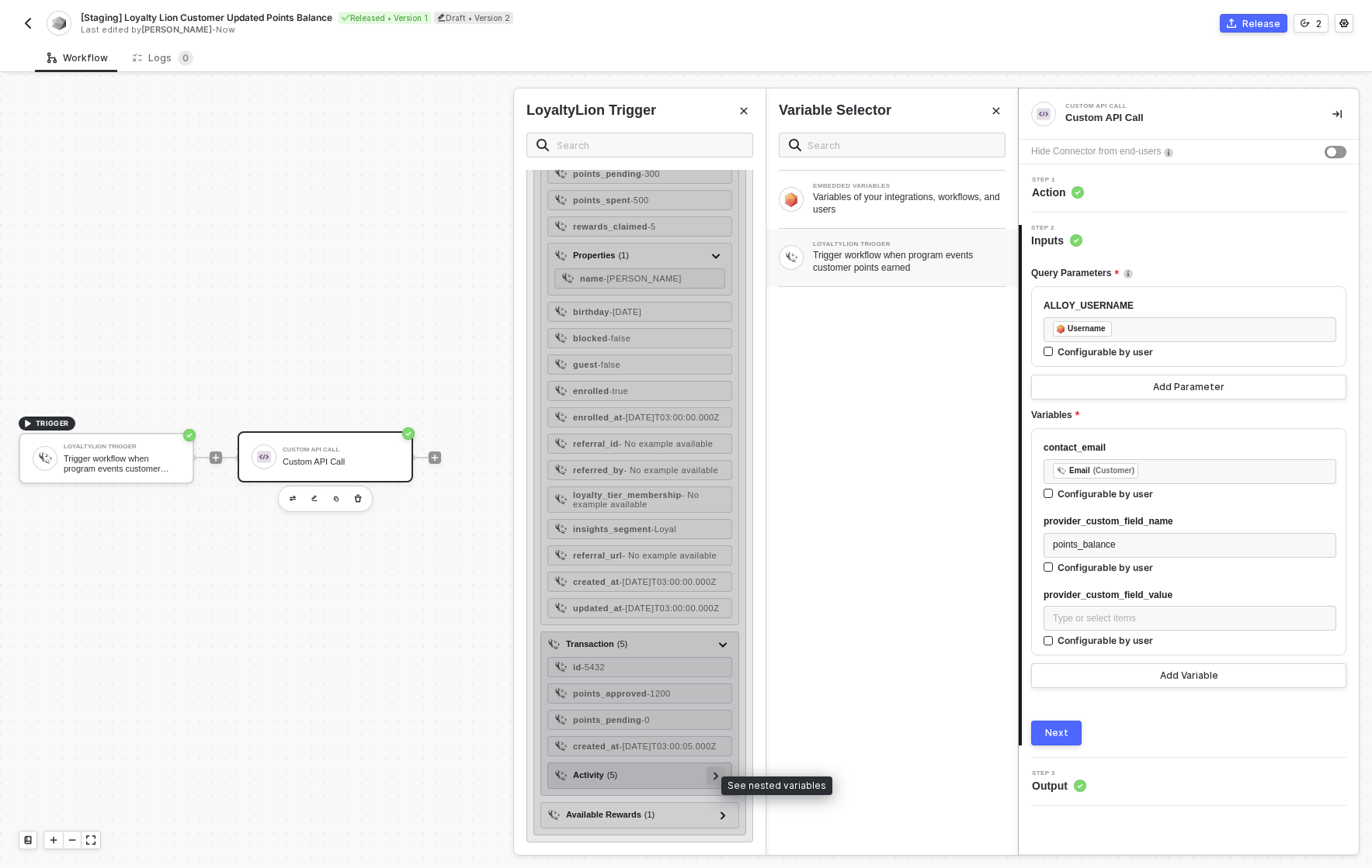
click at [712, 783] on div at bounding box center [715, 775] width 8 height 17
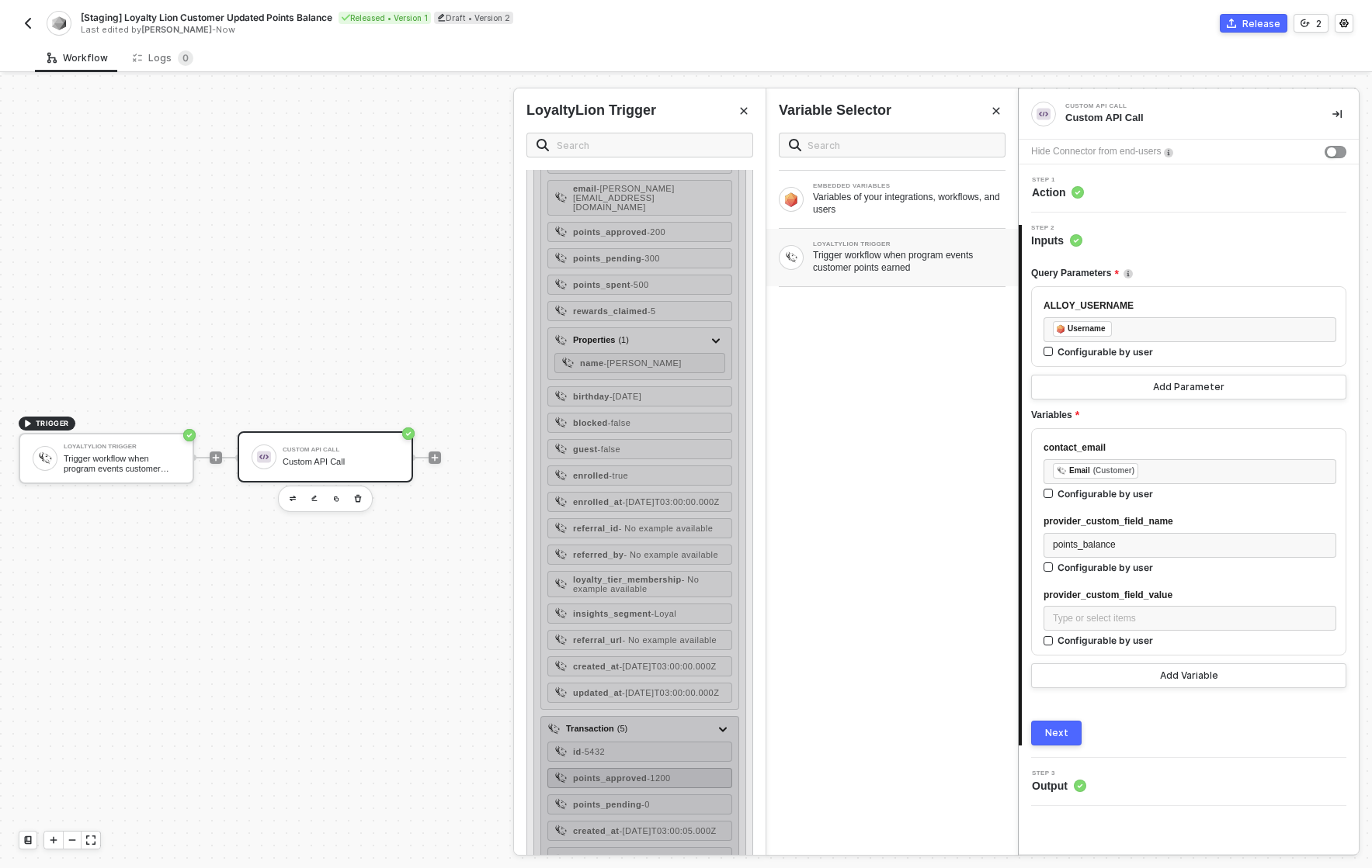
scroll to position [33, 0]
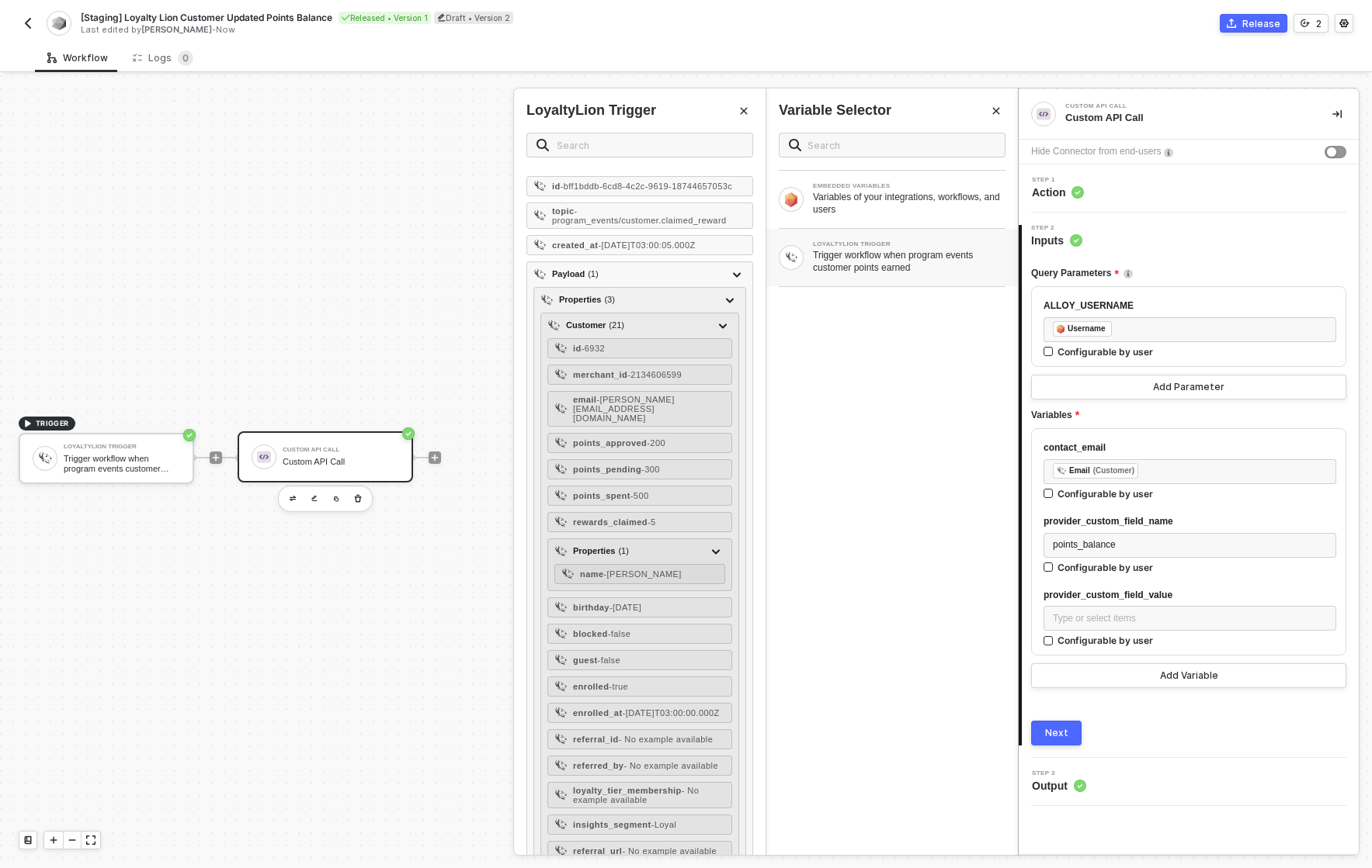
click at [903, 465] on div "EMBEDDED VARIABLES Variables of your integrations, workflows, and users LOYALTY…" at bounding box center [892, 488] width 252 height 735
click at [1217, 673] on button "Add Variable" at bounding box center [1189, 676] width 315 height 25
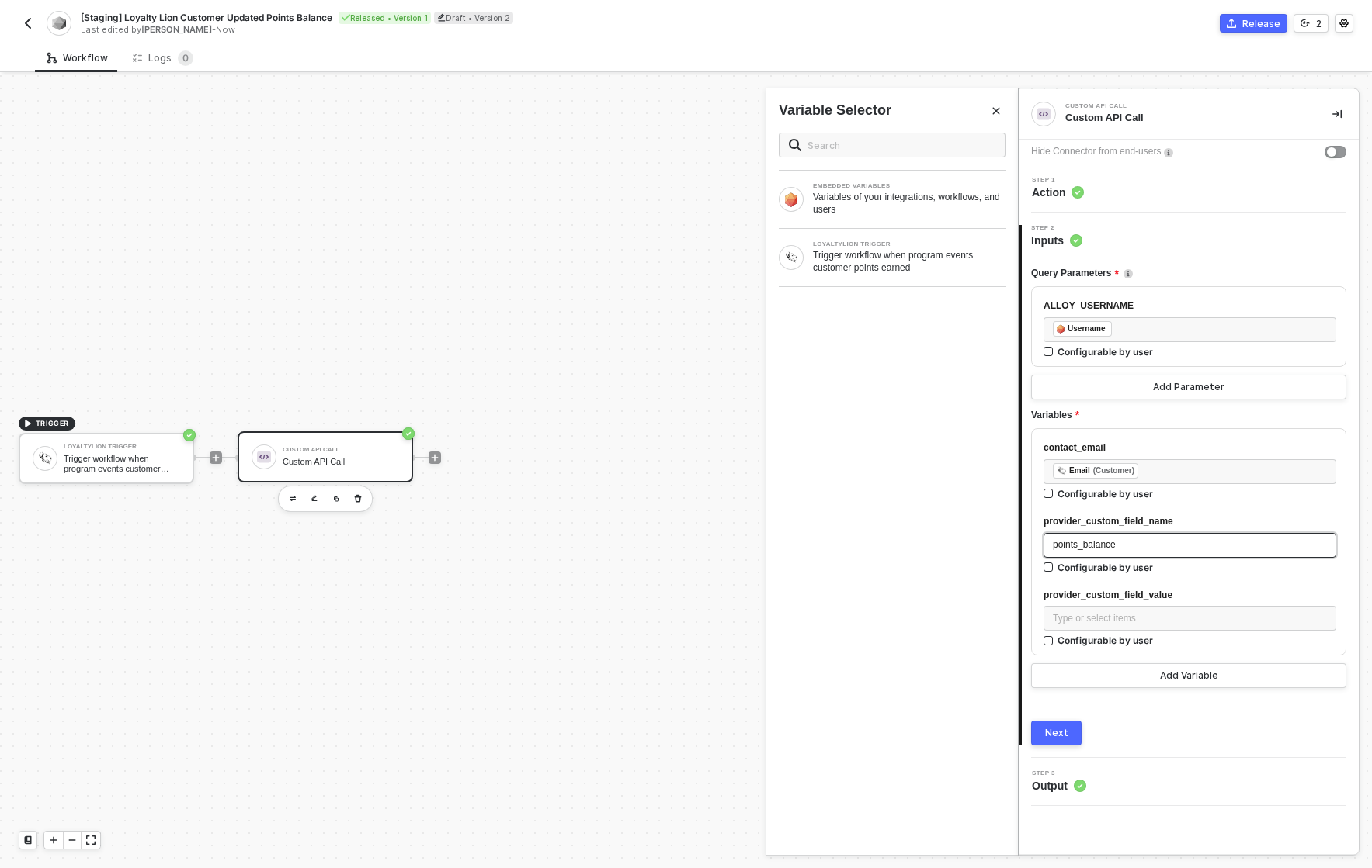
click at [1133, 553] on div "points_balance" at bounding box center [1190, 545] width 293 height 25
click at [1192, 607] on div "Type or select items ﻿" at bounding box center [1190, 618] width 293 height 25
click at [1179, 593] on div "provider_custom_field_value" at bounding box center [1190, 595] width 293 height 15
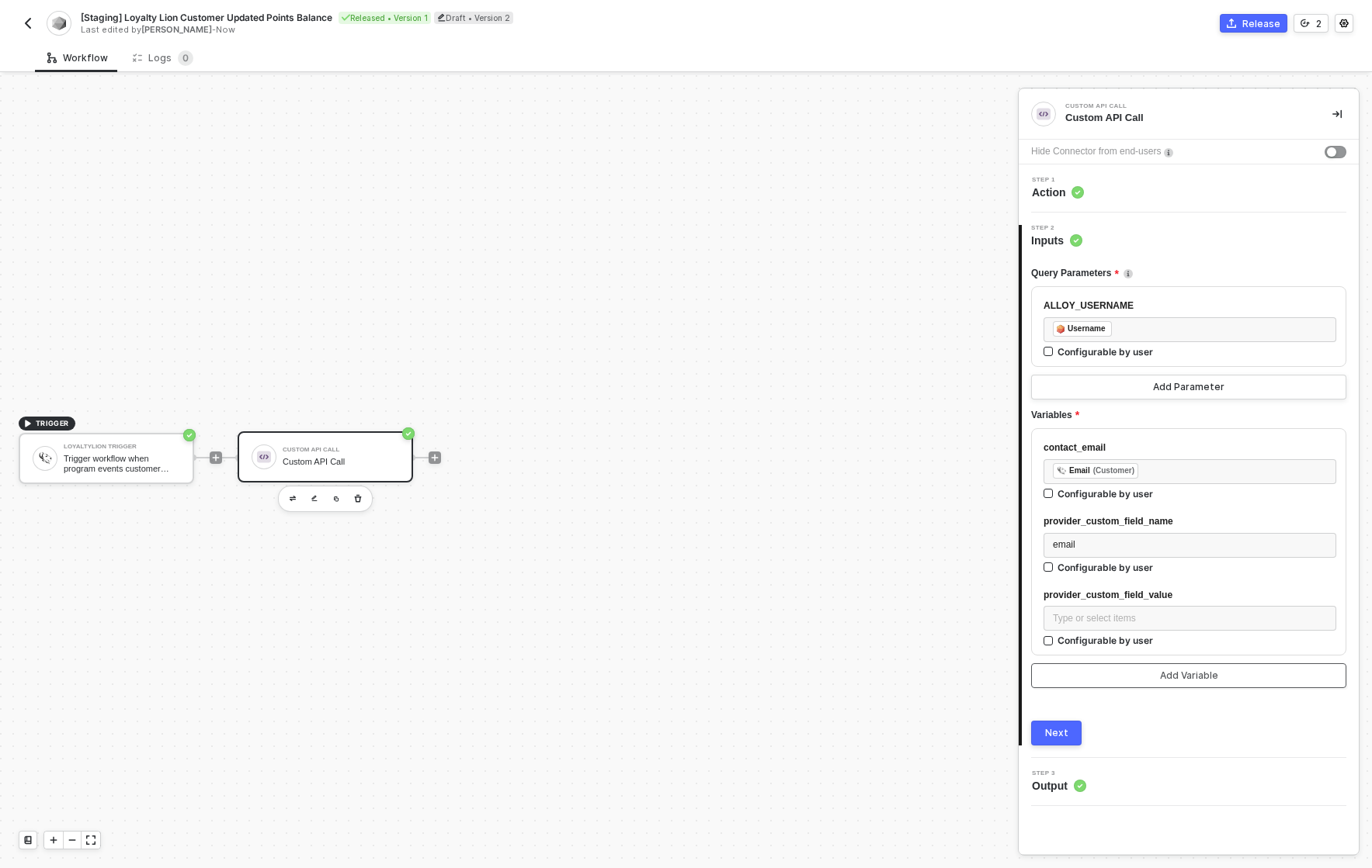
click at [1172, 680] on div "Add Variable" at bounding box center [1189, 675] width 58 height 12
click at [1067, 742] on button "Next" at bounding box center [1056, 733] width 50 height 25
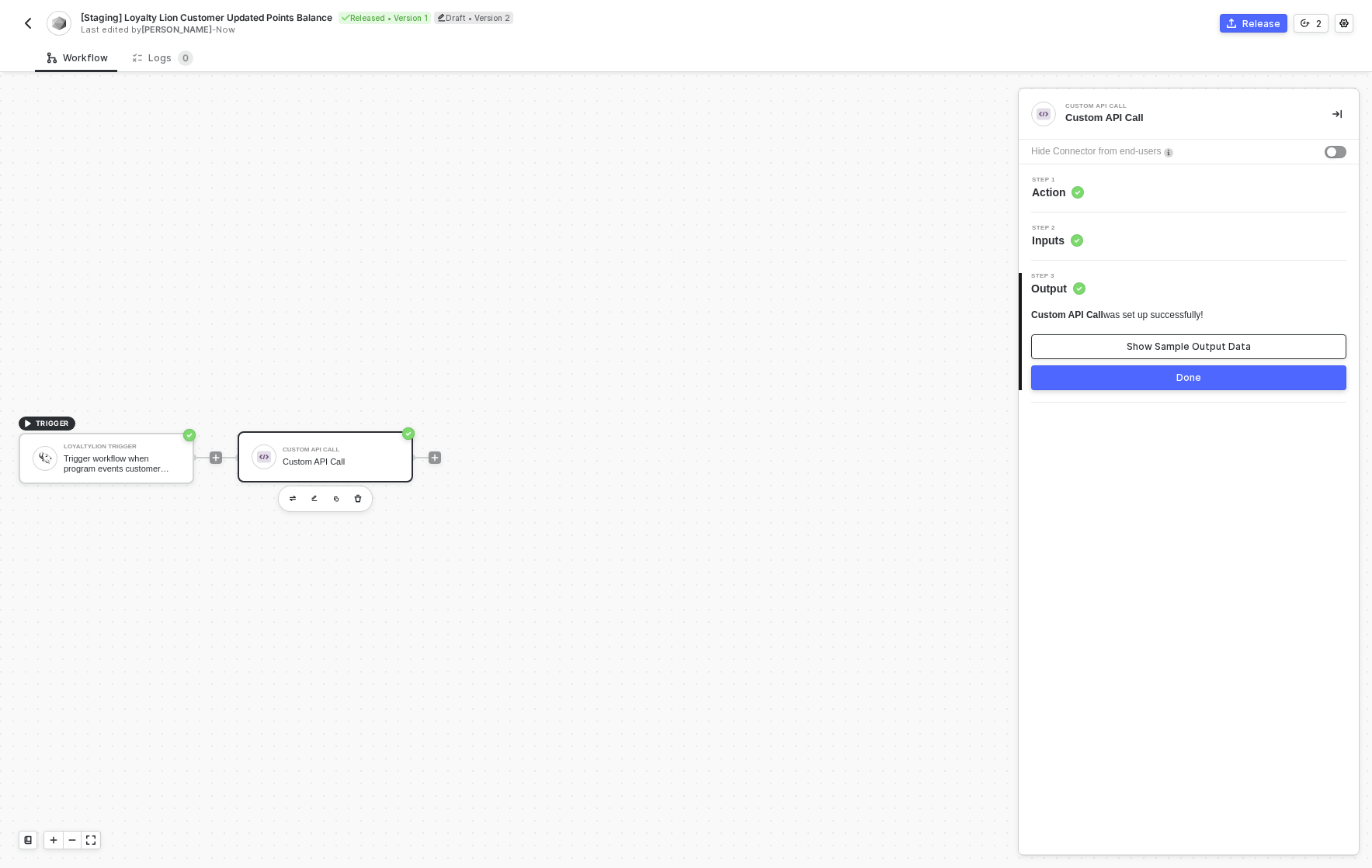
click at [1191, 338] on button "Show Sample Output Data" at bounding box center [1189, 347] width 315 height 25
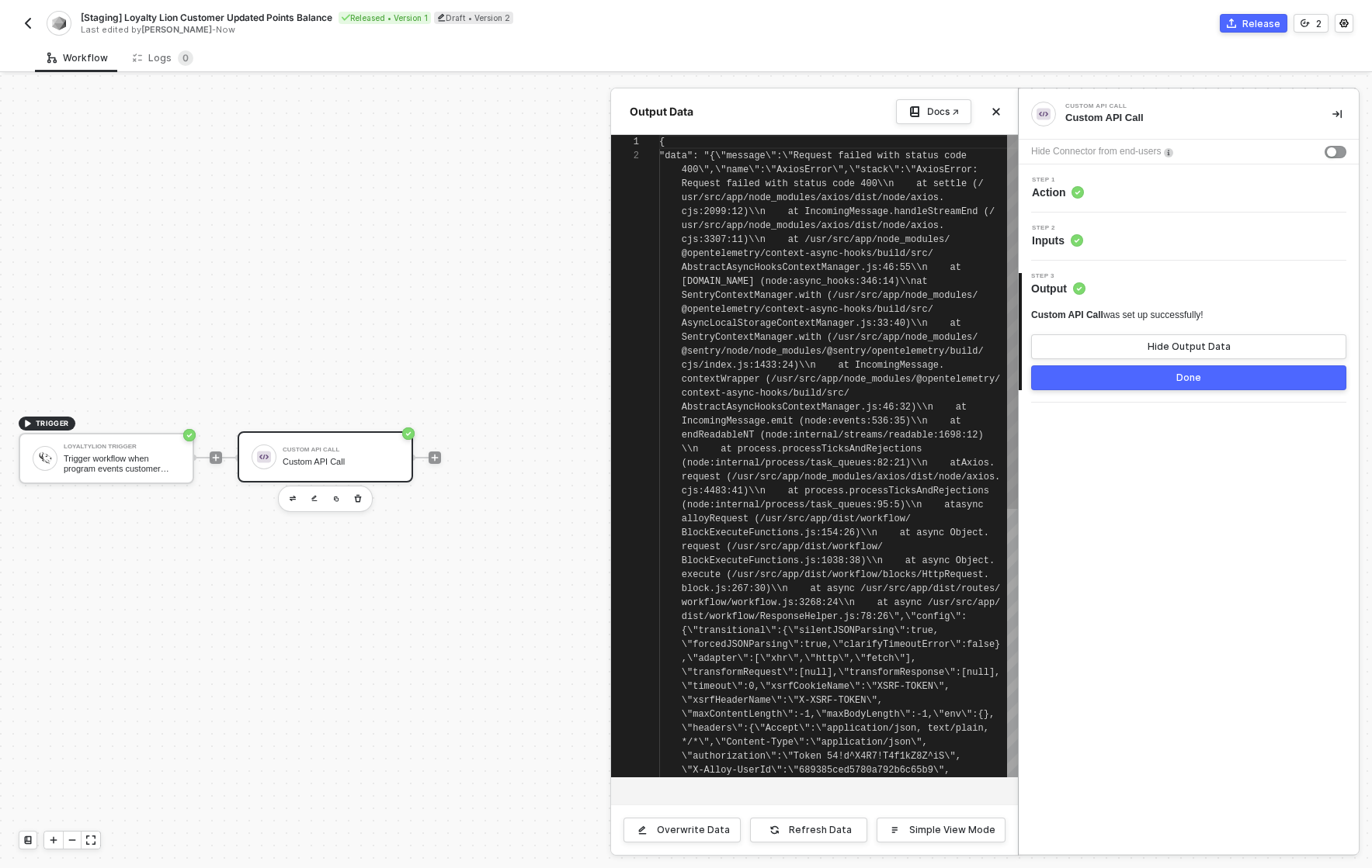
scroll to position [14, 0]
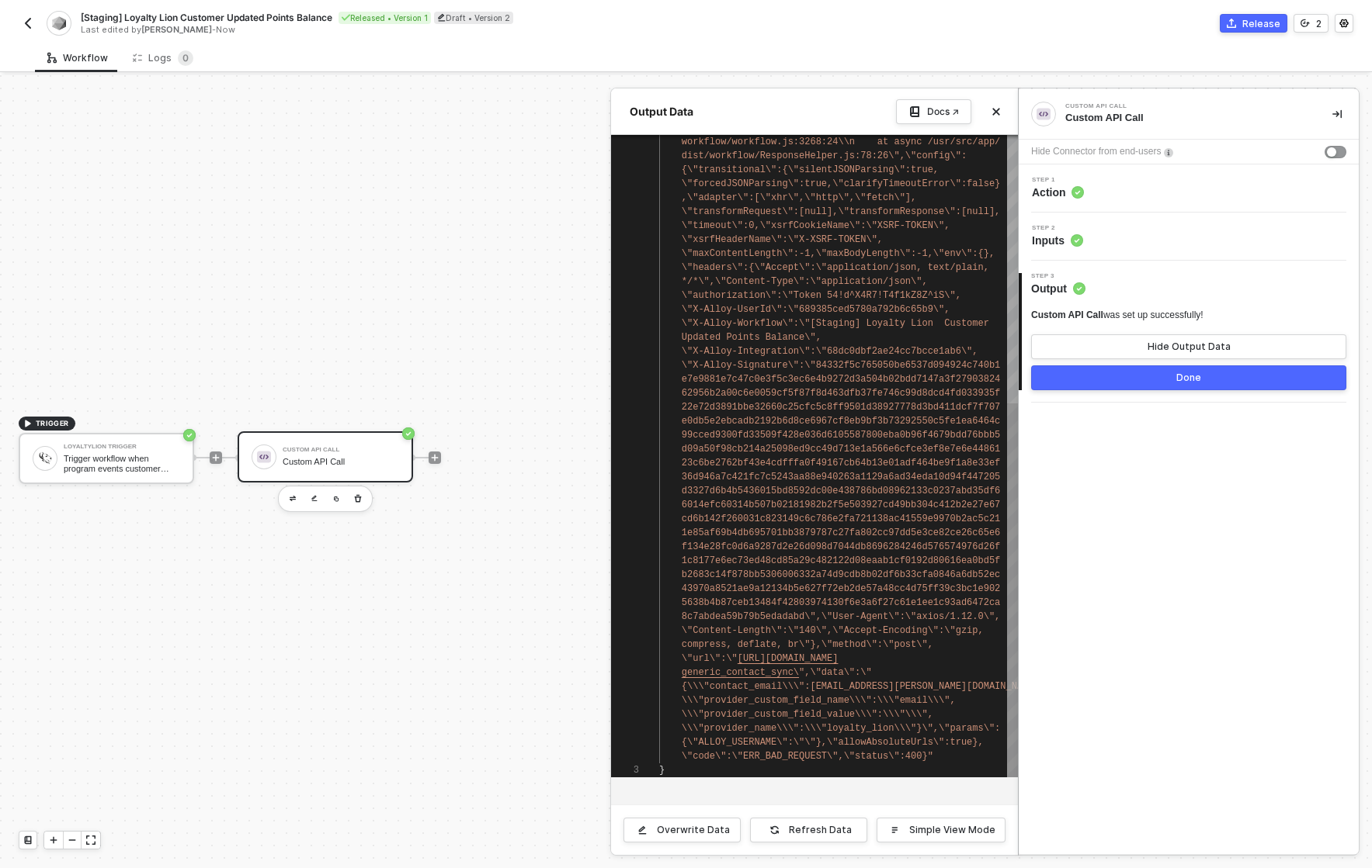
type textarea "\"url\":\"https://[DOMAIN_NAME]/alloy/generic_contact_sync\",\"data\":\"{\\\"co…"
drag, startPoint x: 979, startPoint y: 693, endPoint x: 954, endPoint y: 740, distance: 53.2
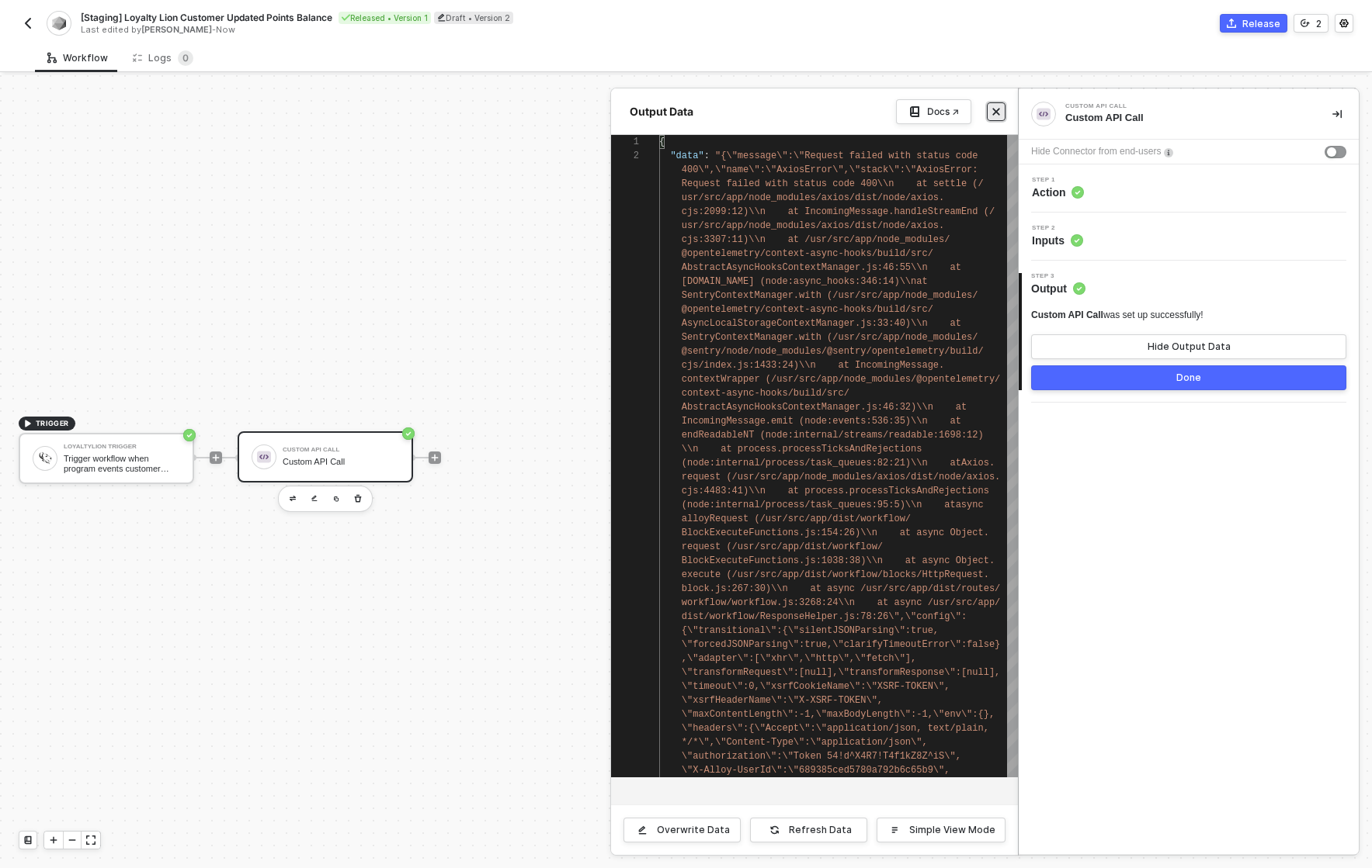
click at [997, 110] on icon "icon-close" at bounding box center [996, 111] width 7 height 7
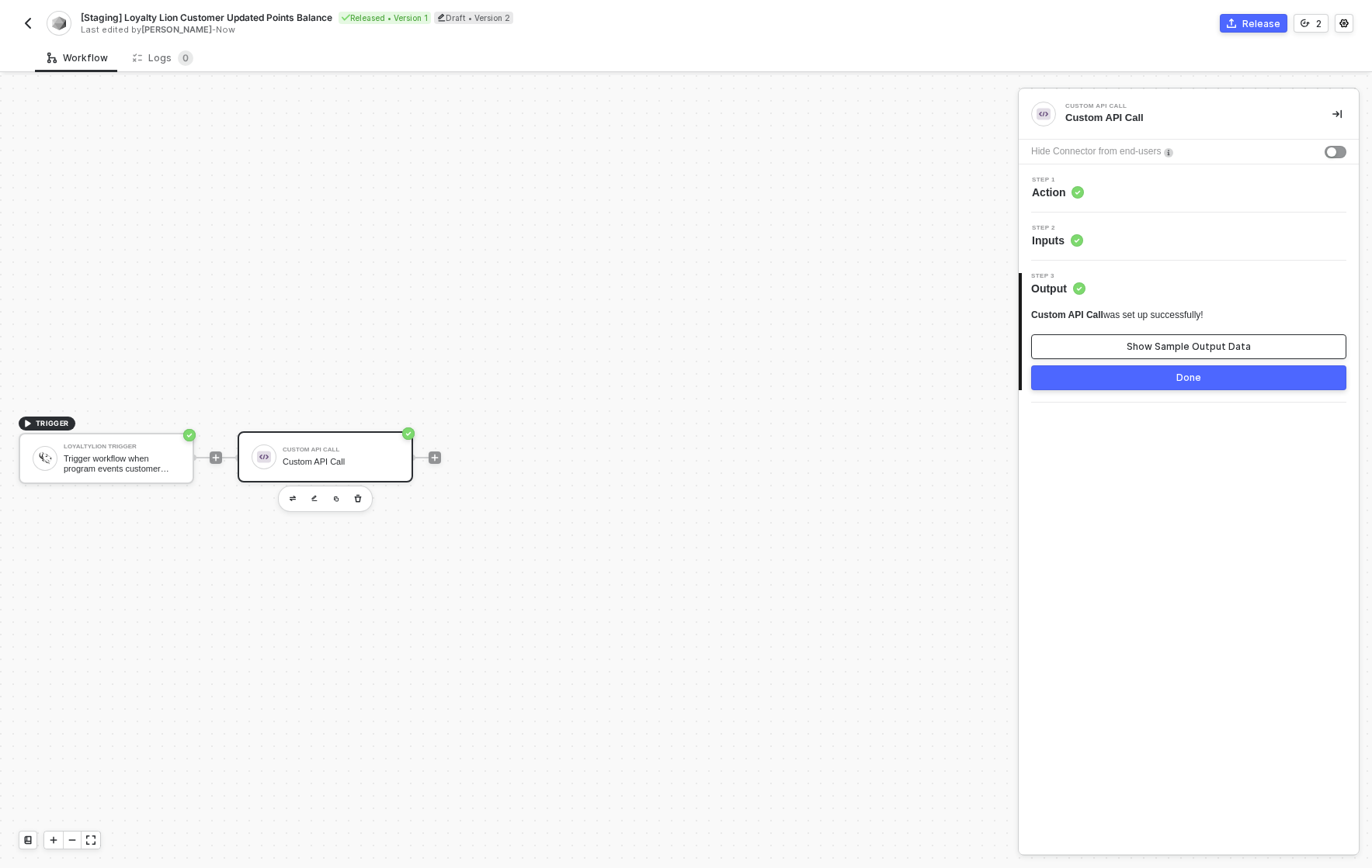
click at [1217, 354] on button "Show Sample Output Data" at bounding box center [1189, 347] width 315 height 25
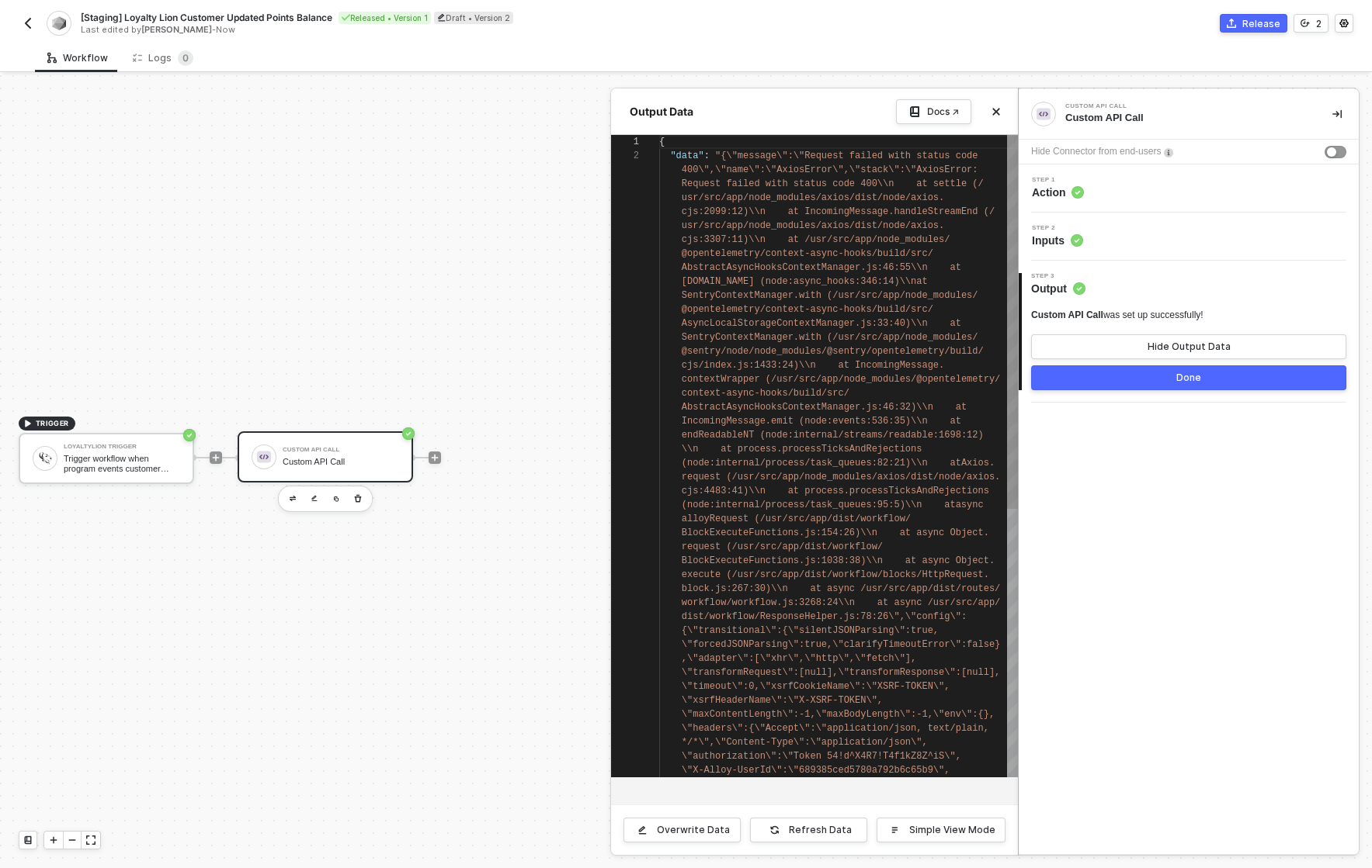
scroll to position [14, 0]
click at [1243, 639] on div "Custom API Call Custom API Call Hide Connector from end-users Step 1 Action Ste…" at bounding box center [1189, 472] width 340 height 765
click at [1196, 347] on div "Hide Output Data" at bounding box center [1189, 347] width 83 height 12
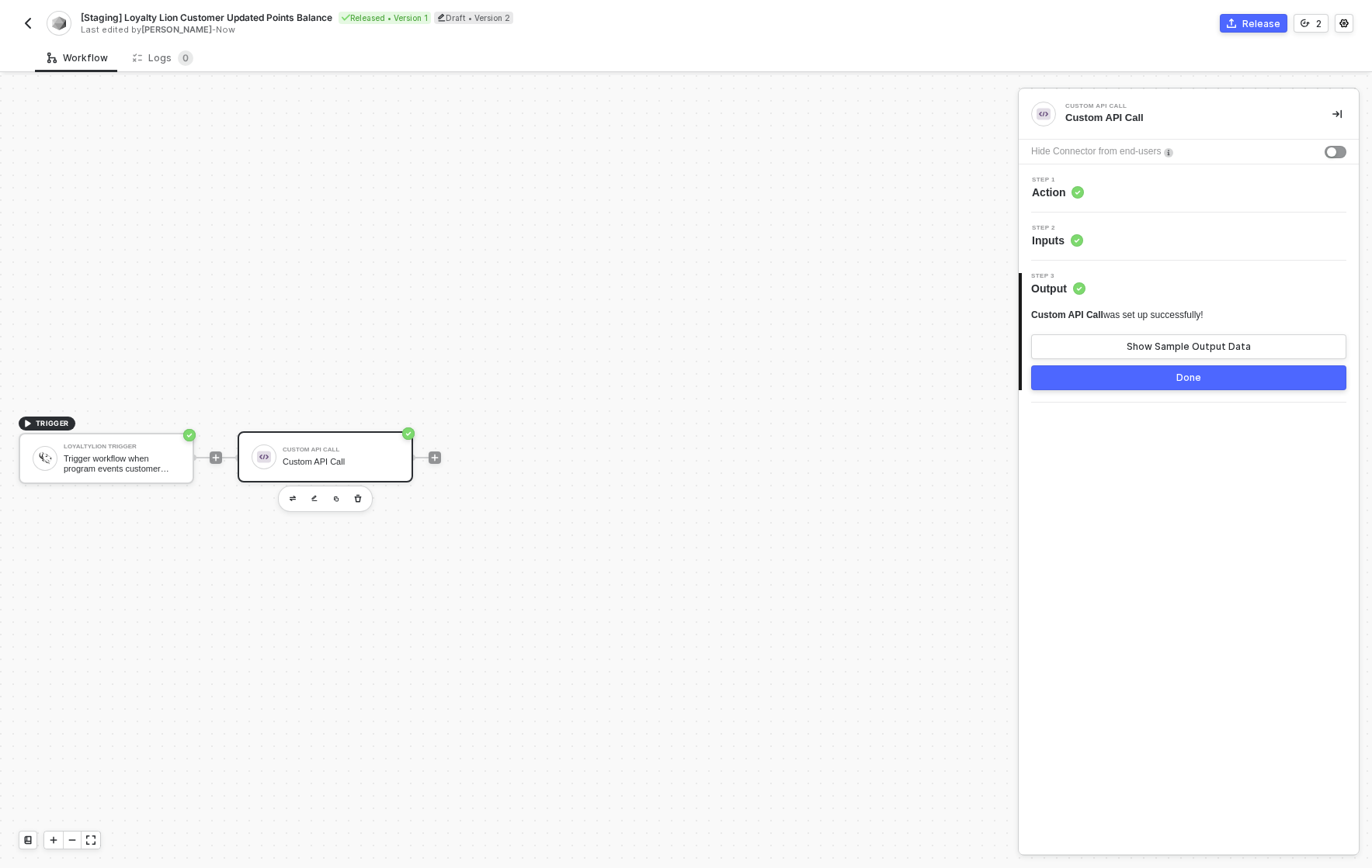
click at [322, 463] on div "Custom API Call" at bounding box center [340, 462] width 117 height 10
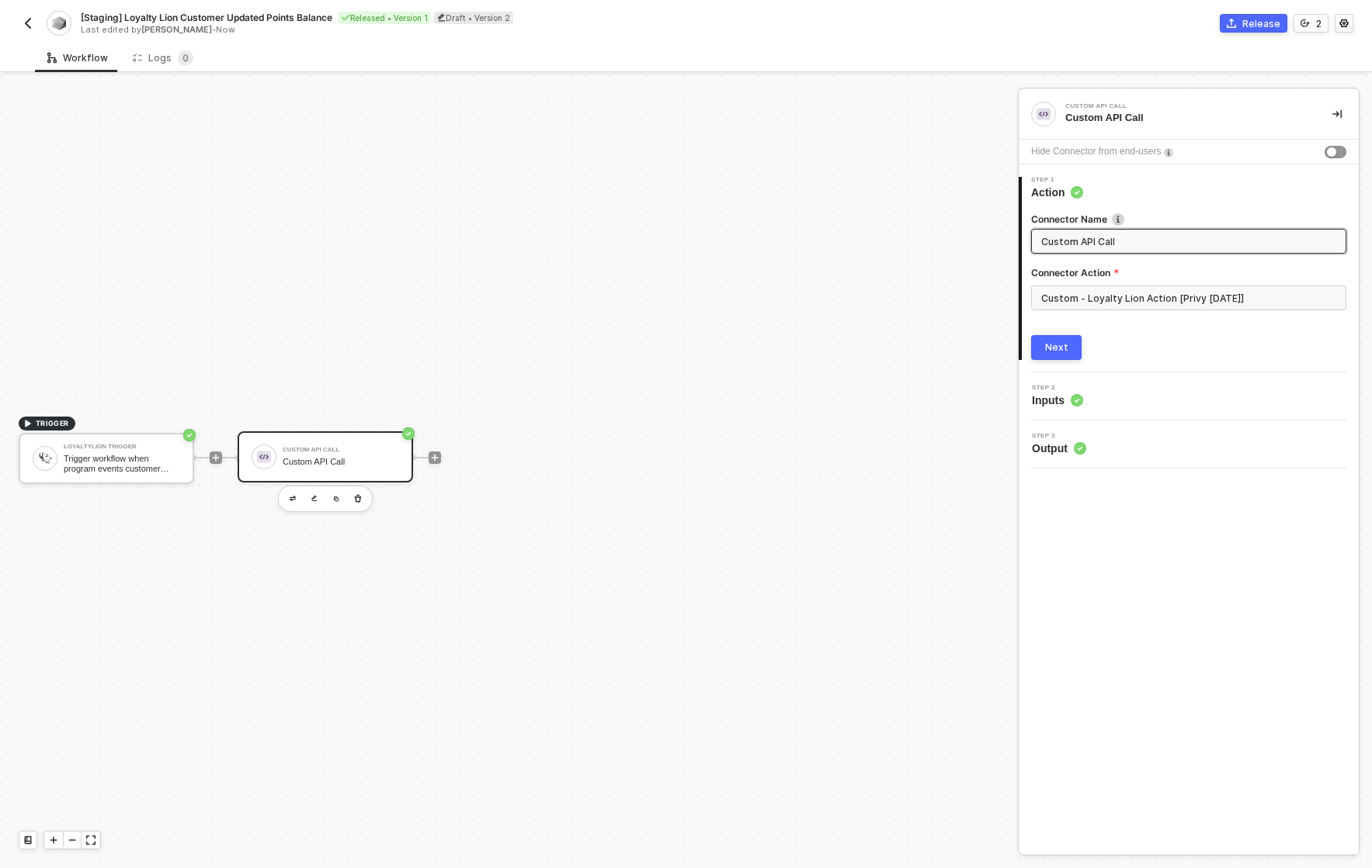
click at [1102, 443] on div "Step 3 Output" at bounding box center [1191, 444] width 336 height 24
